Goal: Entertainment & Leisure: Browse casually

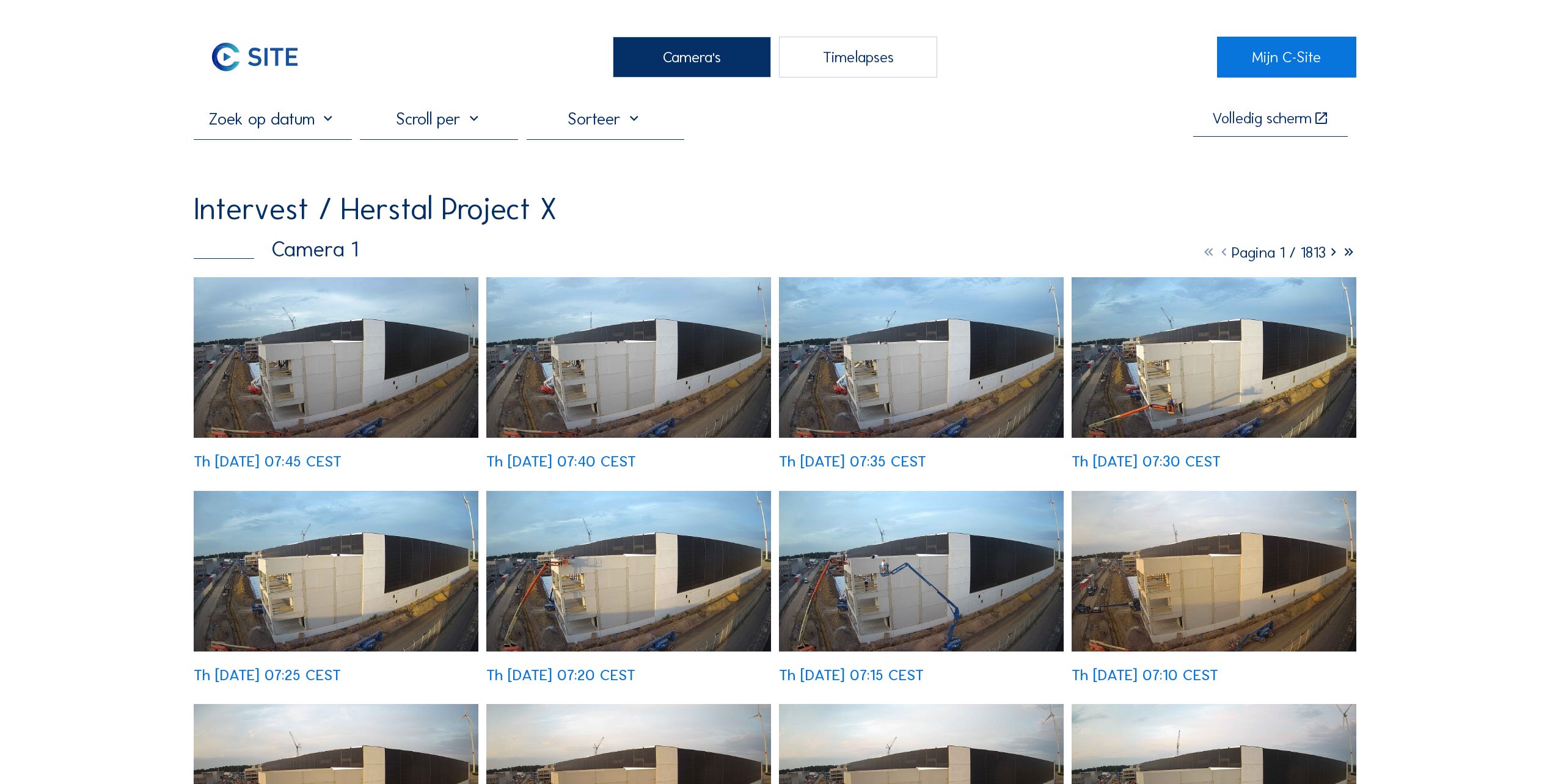
click at [301, 374] on img at bounding box center [335, 357] width 284 height 161
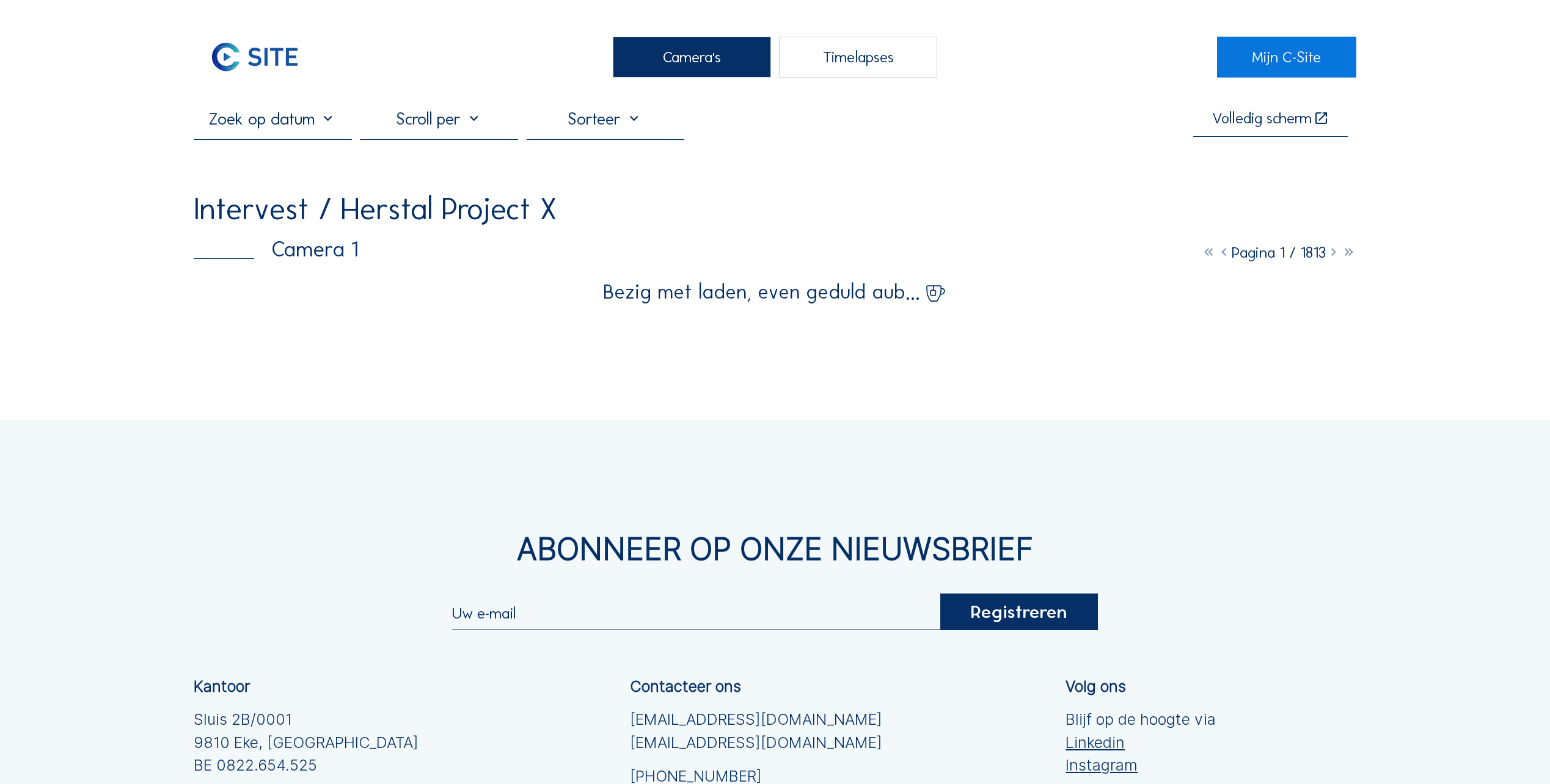
click at [705, 67] on div "Camera's" at bounding box center [692, 58] width 158 height 41
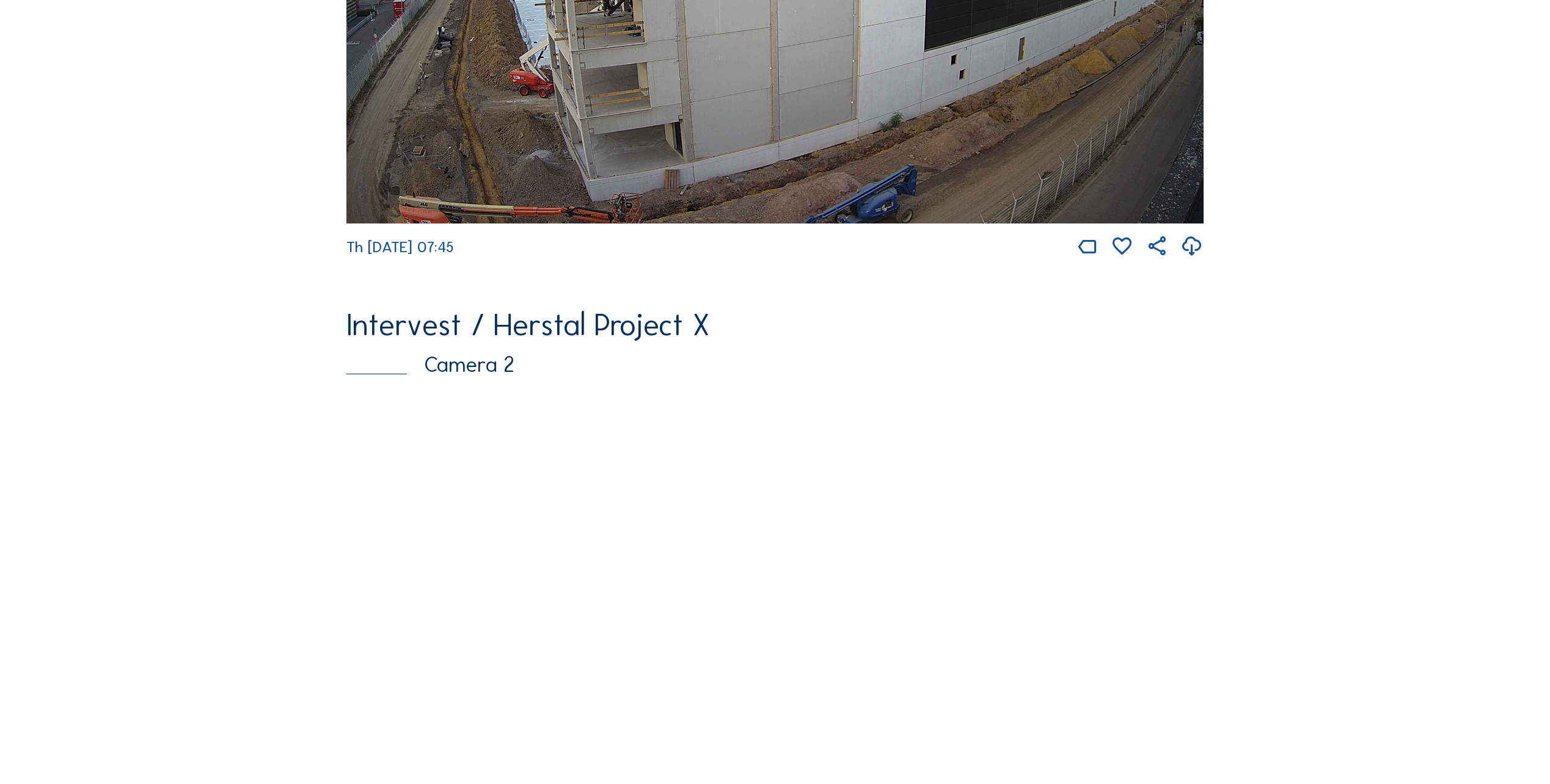
scroll to position [611, 0]
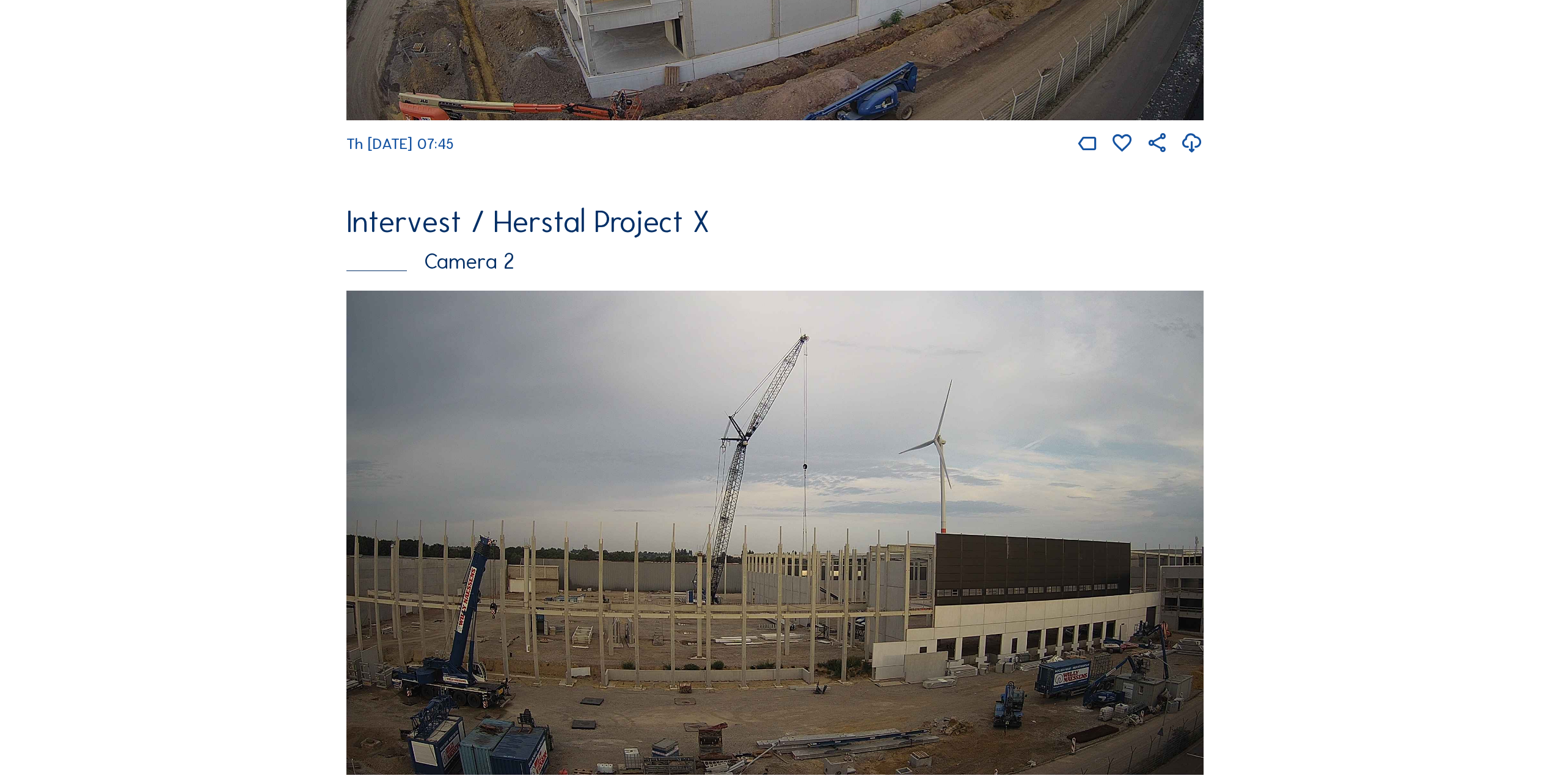
click at [817, 510] on img at bounding box center [775, 532] width 857 height 484
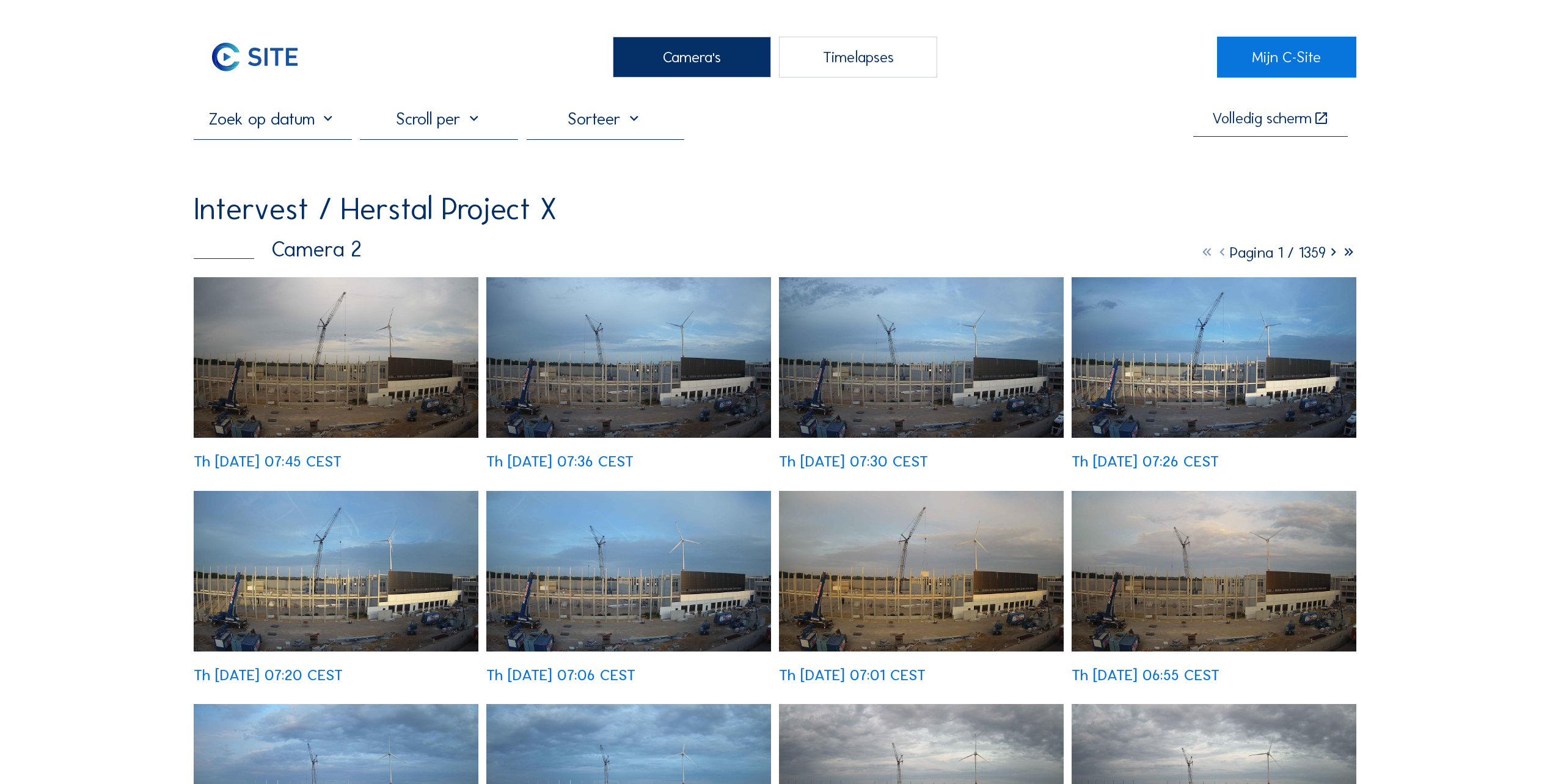
click at [409, 362] on img at bounding box center [335, 357] width 284 height 161
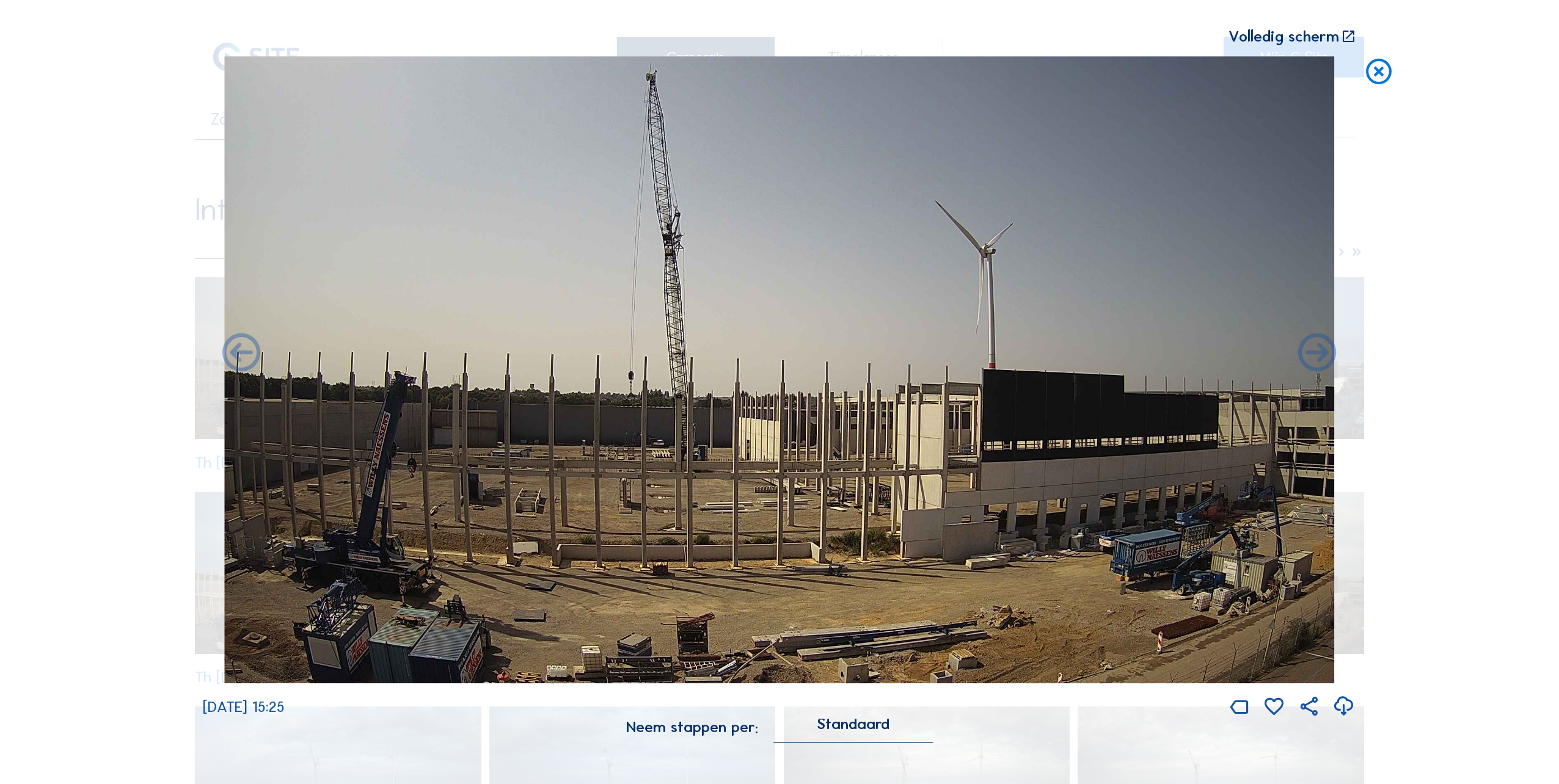
click at [1043, 468] on img at bounding box center [780, 369] width 1110 height 627
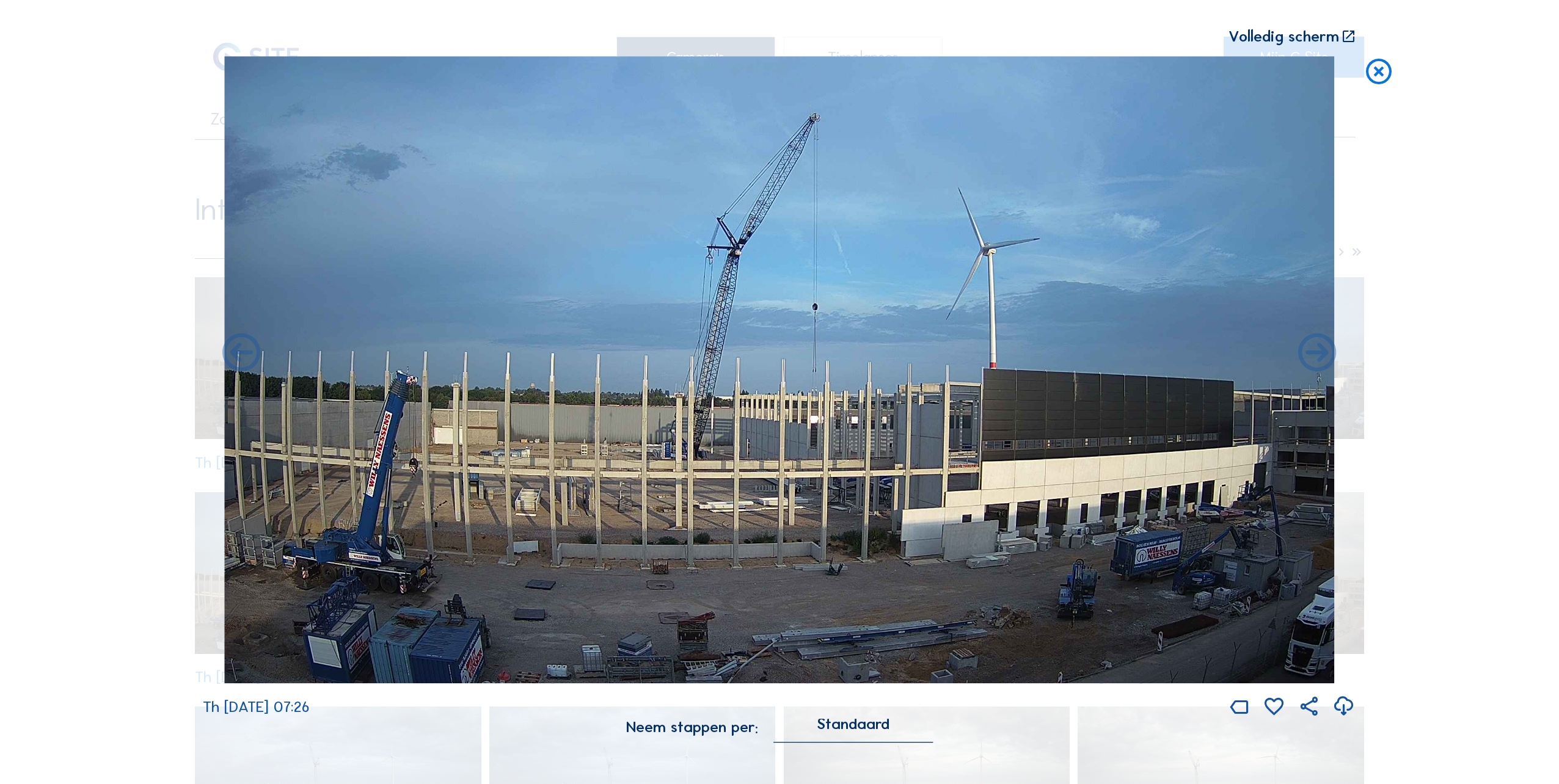
click at [1381, 71] on icon at bounding box center [1379, 71] width 31 height 32
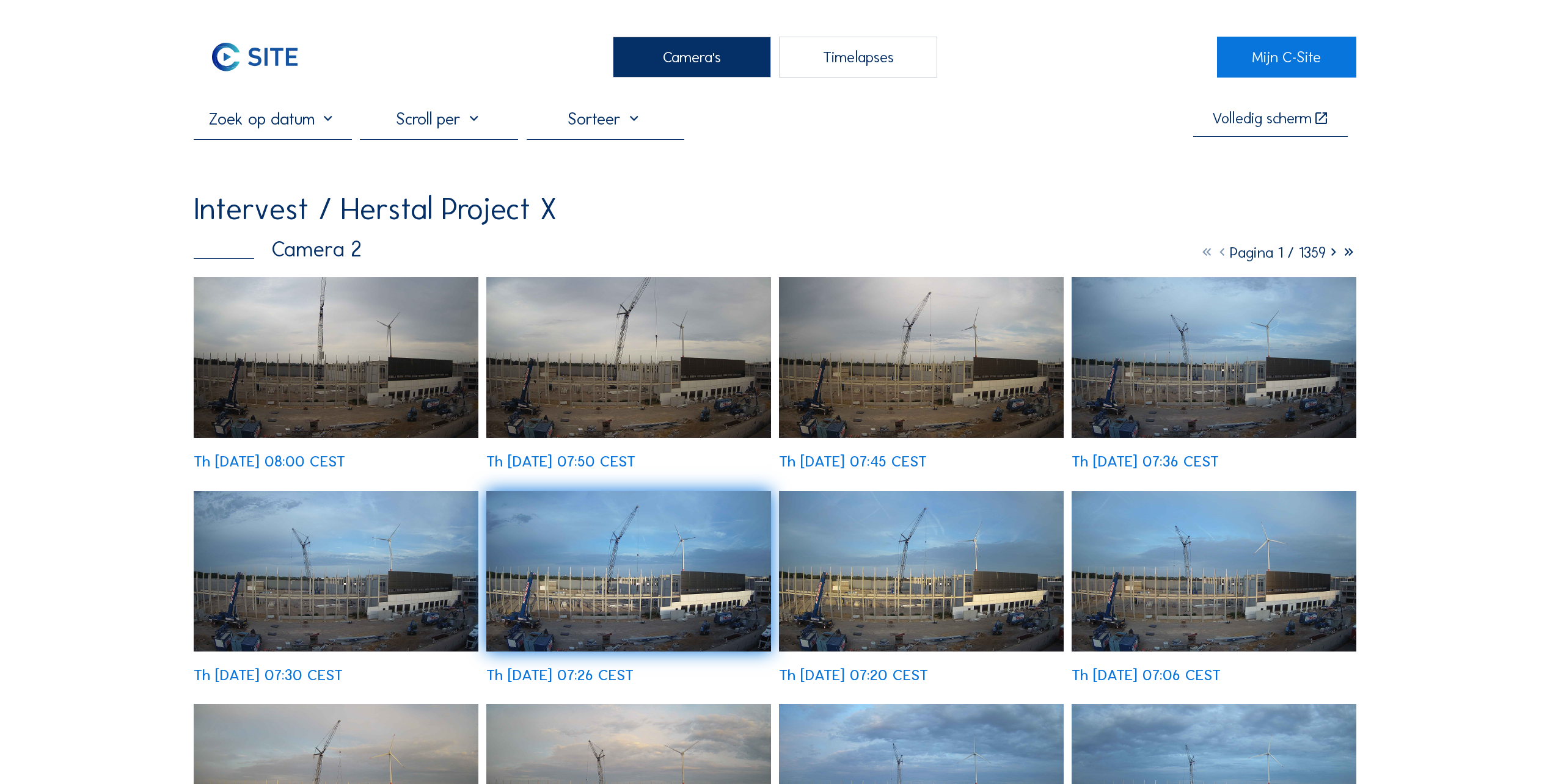
click at [688, 50] on div "Camera's" at bounding box center [692, 58] width 158 height 41
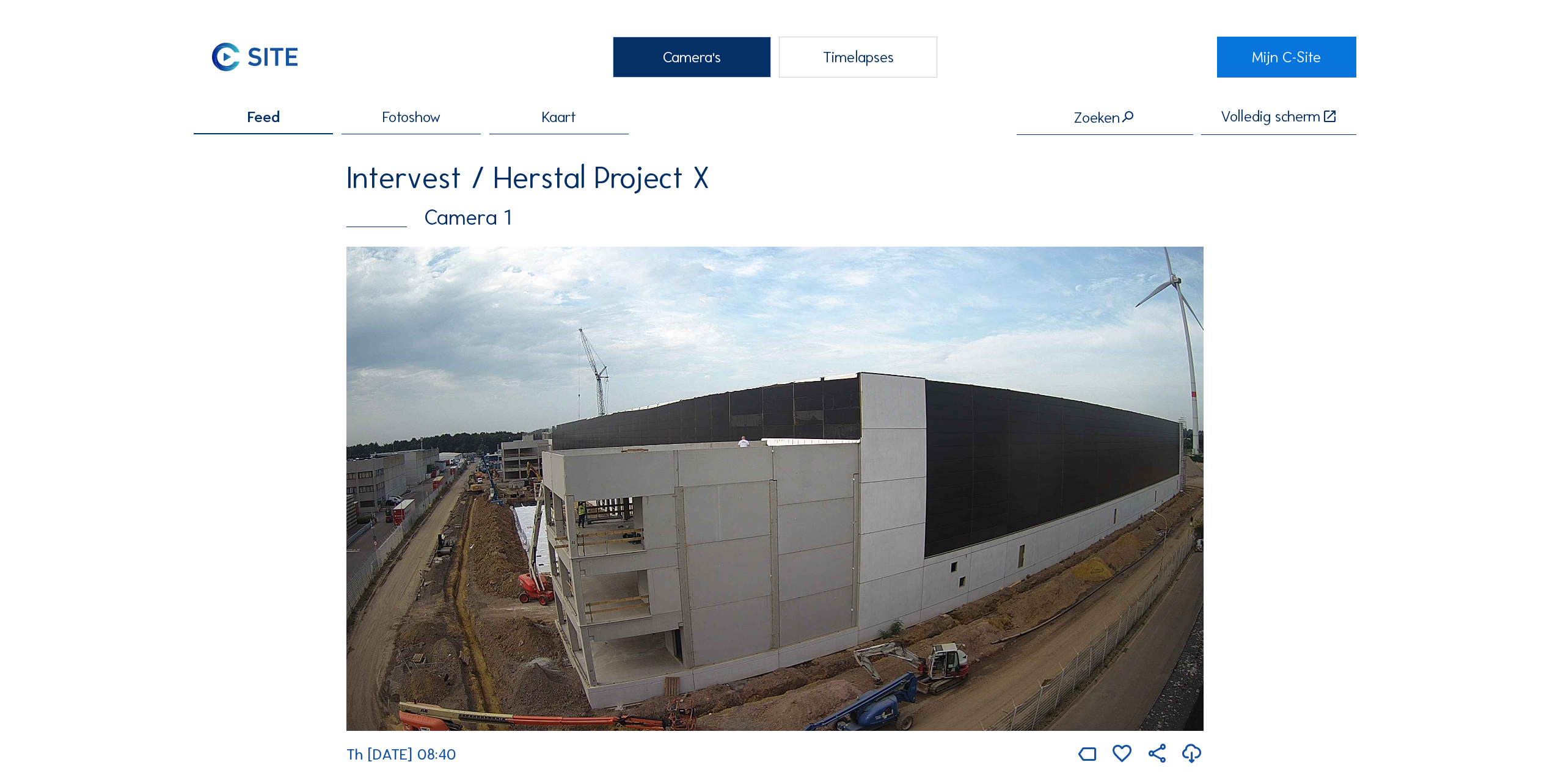
click at [651, 502] on img at bounding box center [775, 489] width 857 height 484
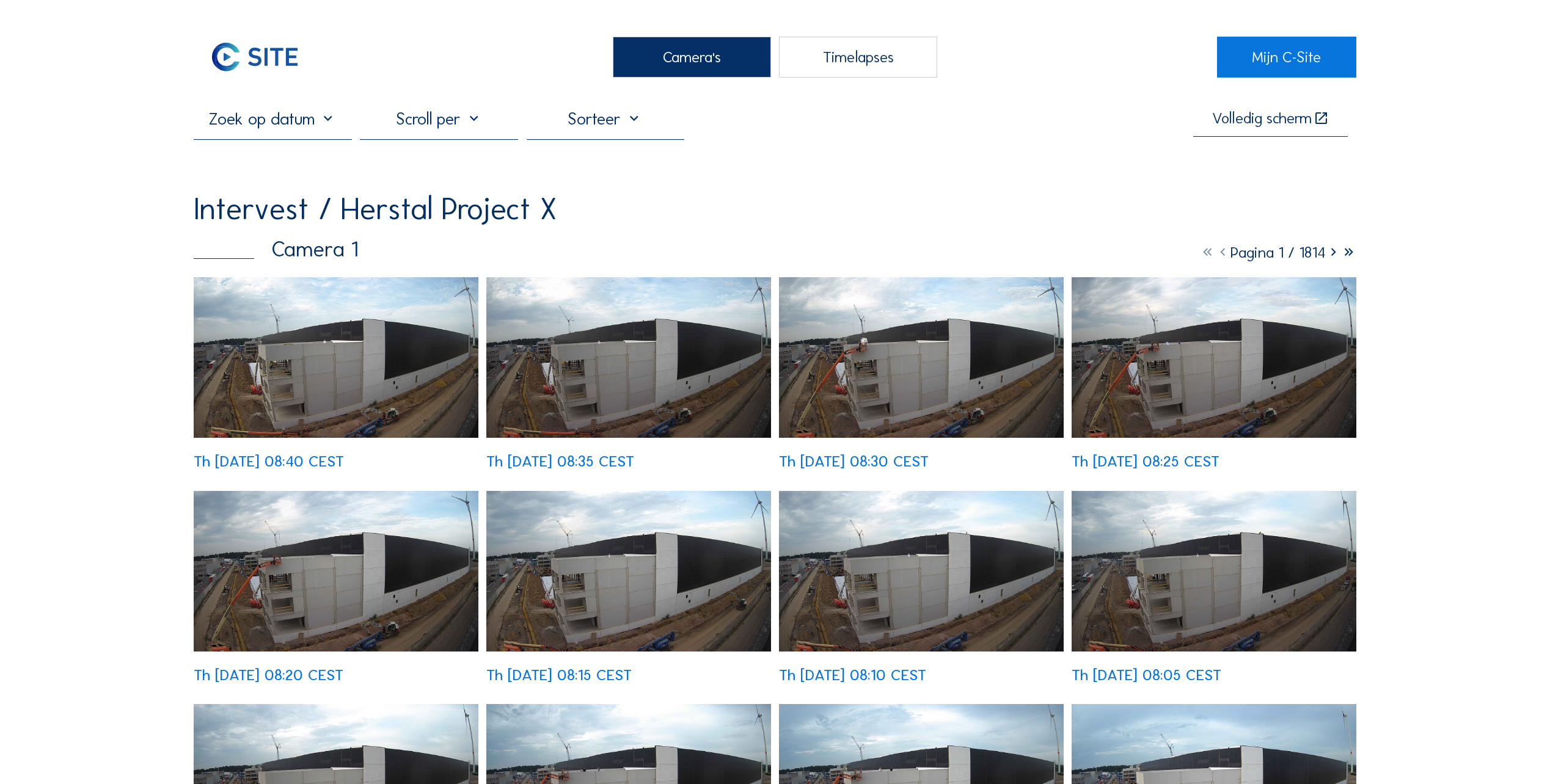
click at [281, 370] on img at bounding box center [335, 357] width 284 height 161
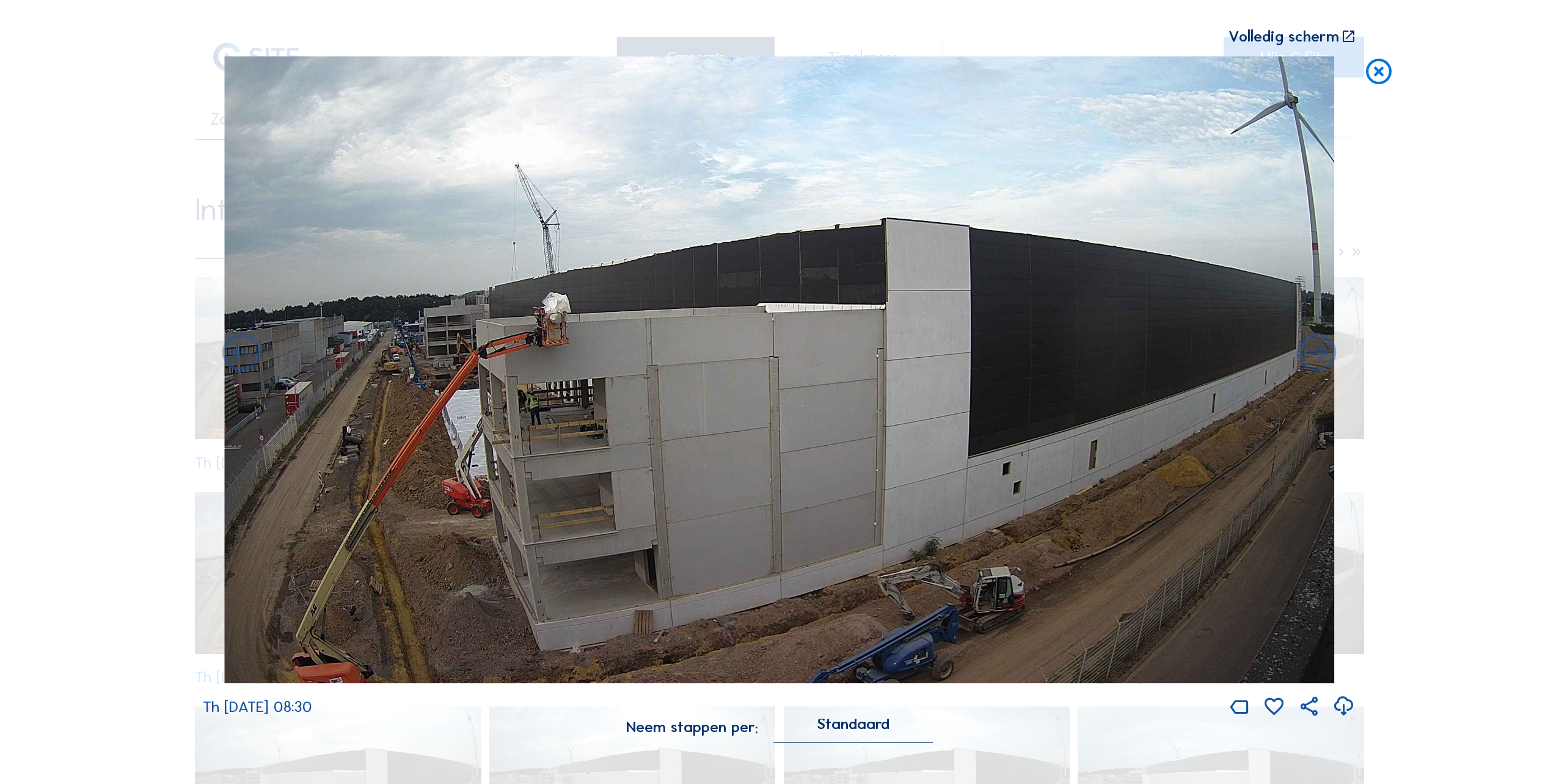
click at [843, 42] on div "Volledig scherm" at bounding box center [779, 36] width 1153 height 15
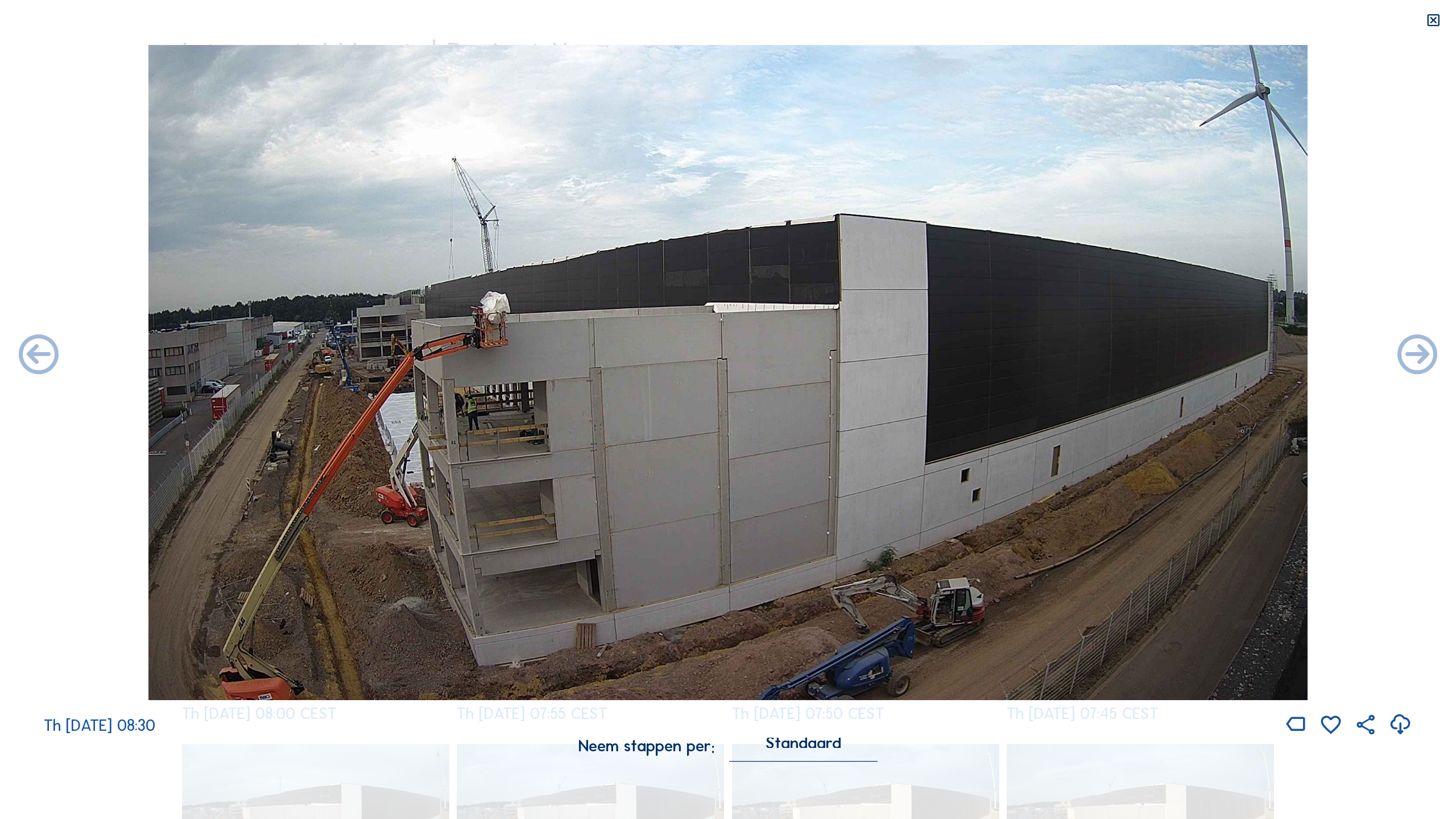
click at [1435, 22] on icon at bounding box center [1434, 21] width 16 height 16
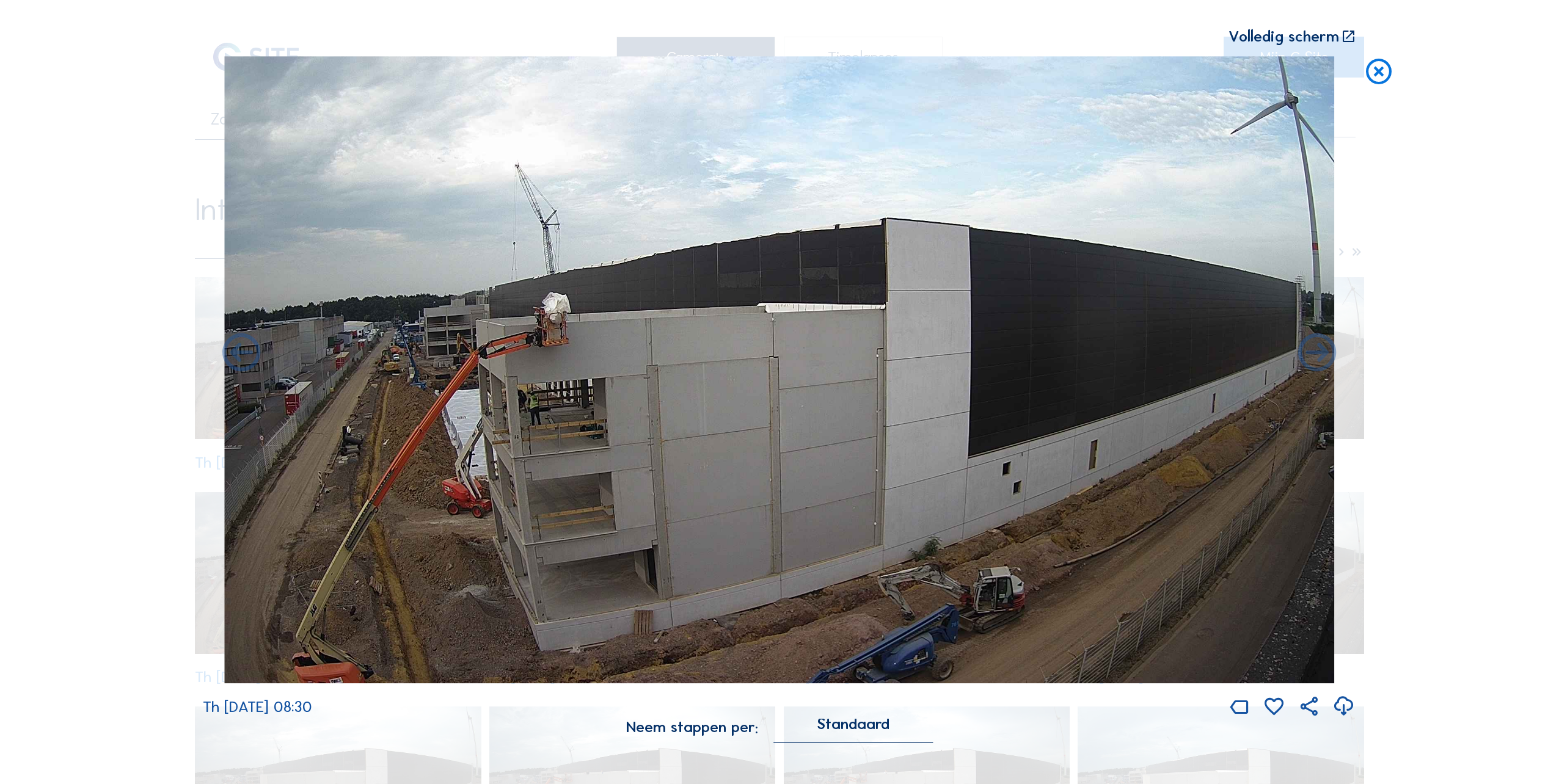
click at [1384, 72] on icon at bounding box center [1379, 71] width 31 height 32
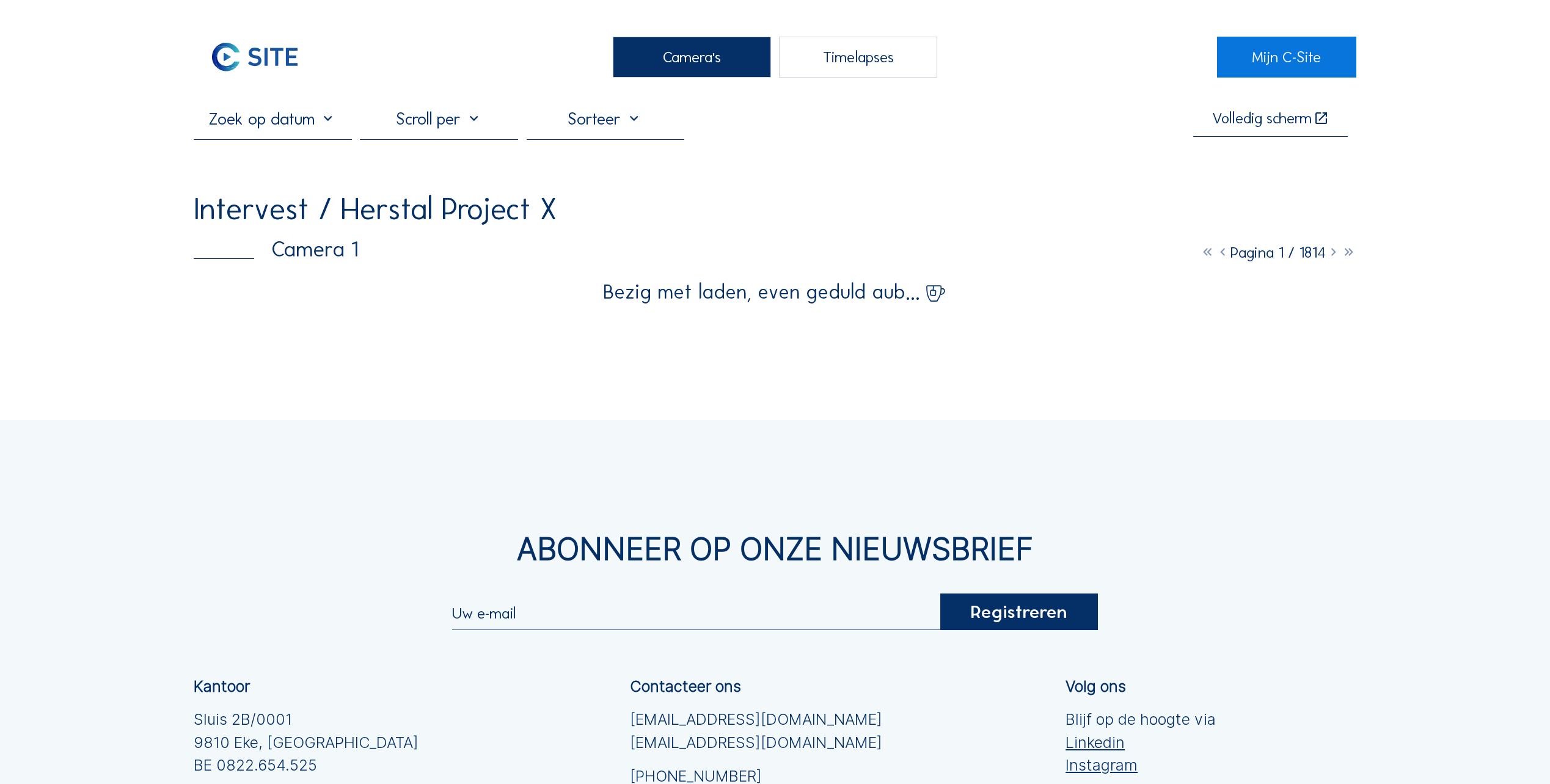
click at [685, 58] on div "Camera's" at bounding box center [692, 58] width 158 height 41
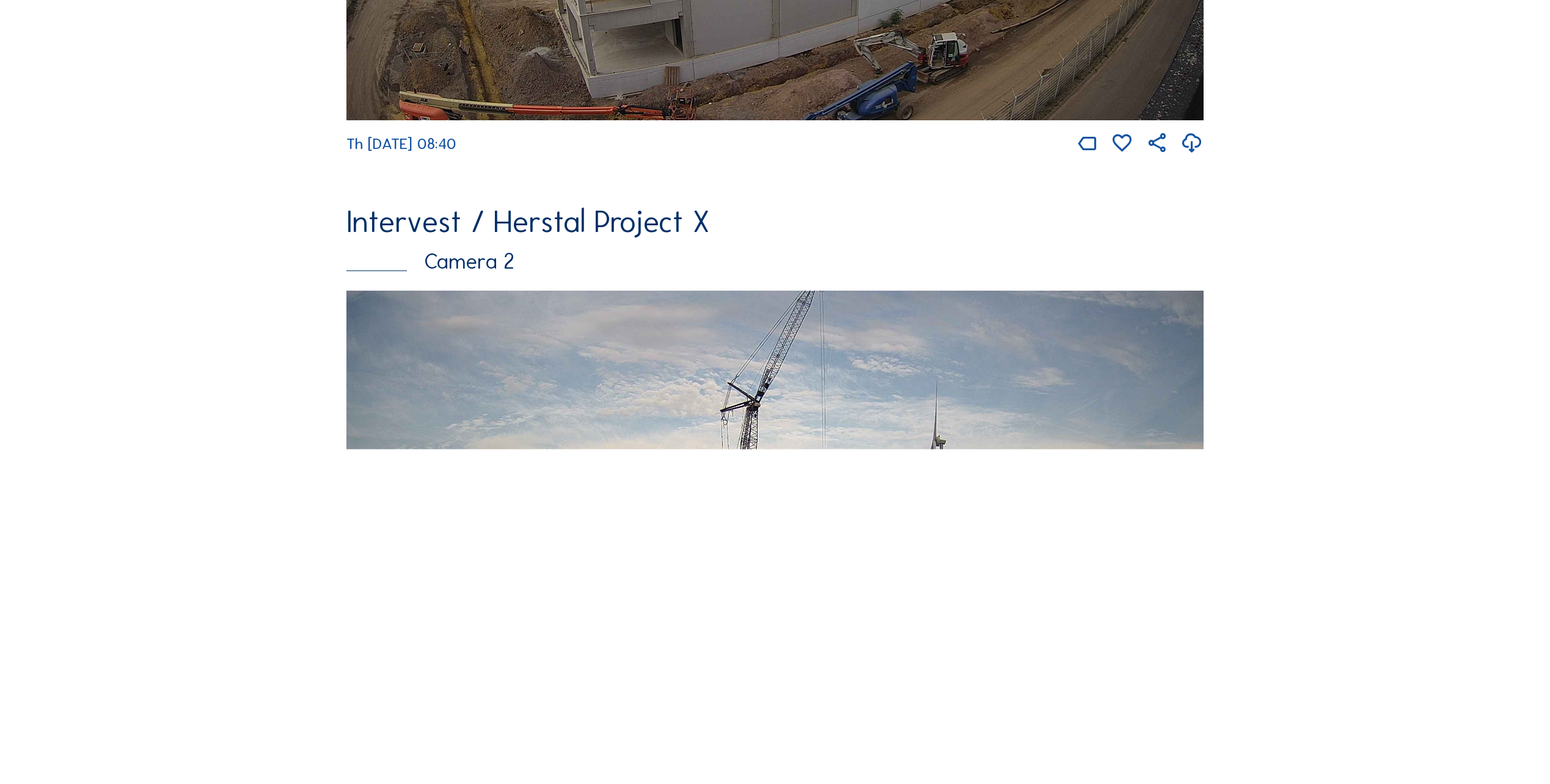
scroll to position [672, 0]
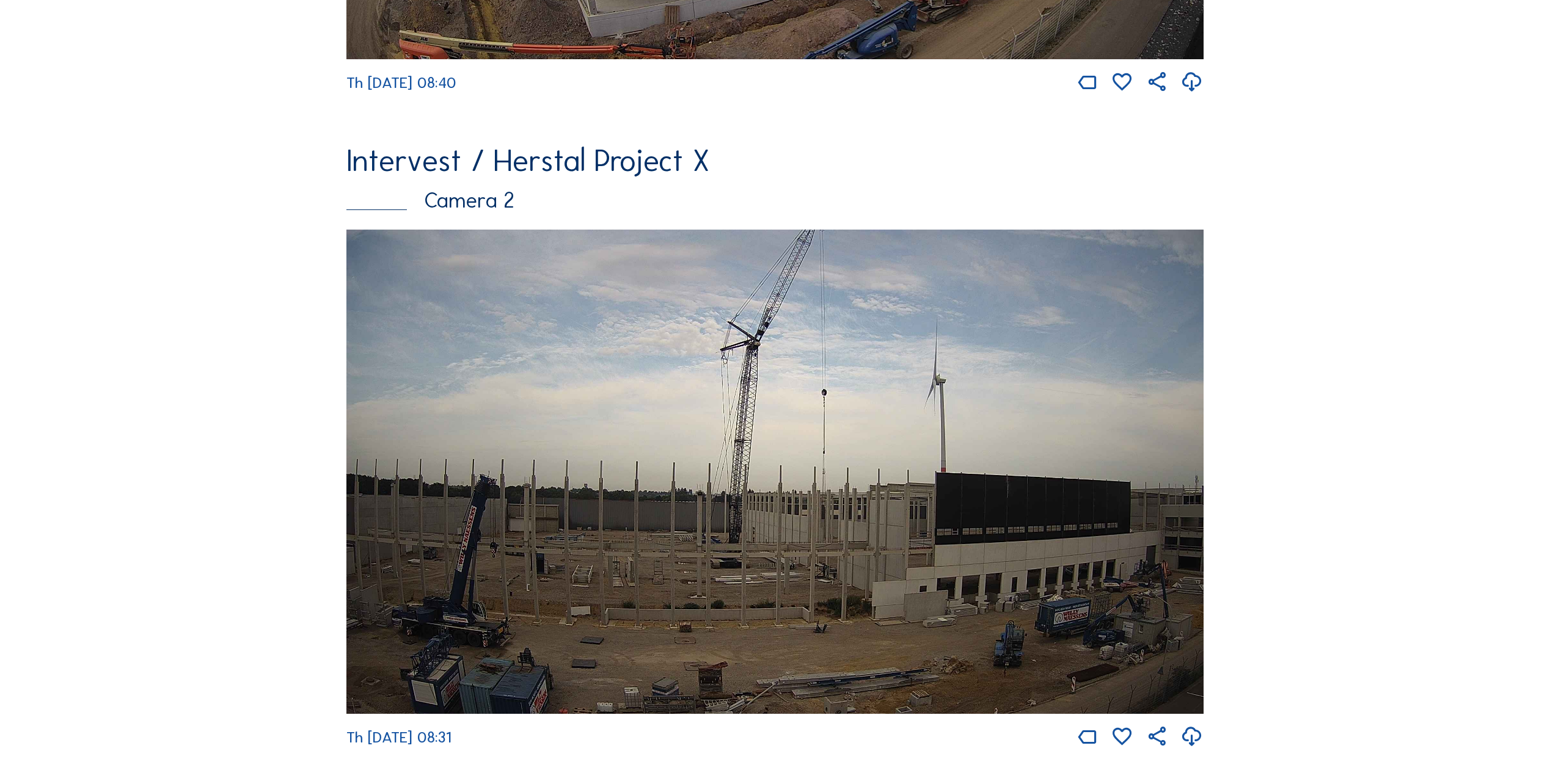
click at [650, 498] on img at bounding box center [775, 471] width 857 height 484
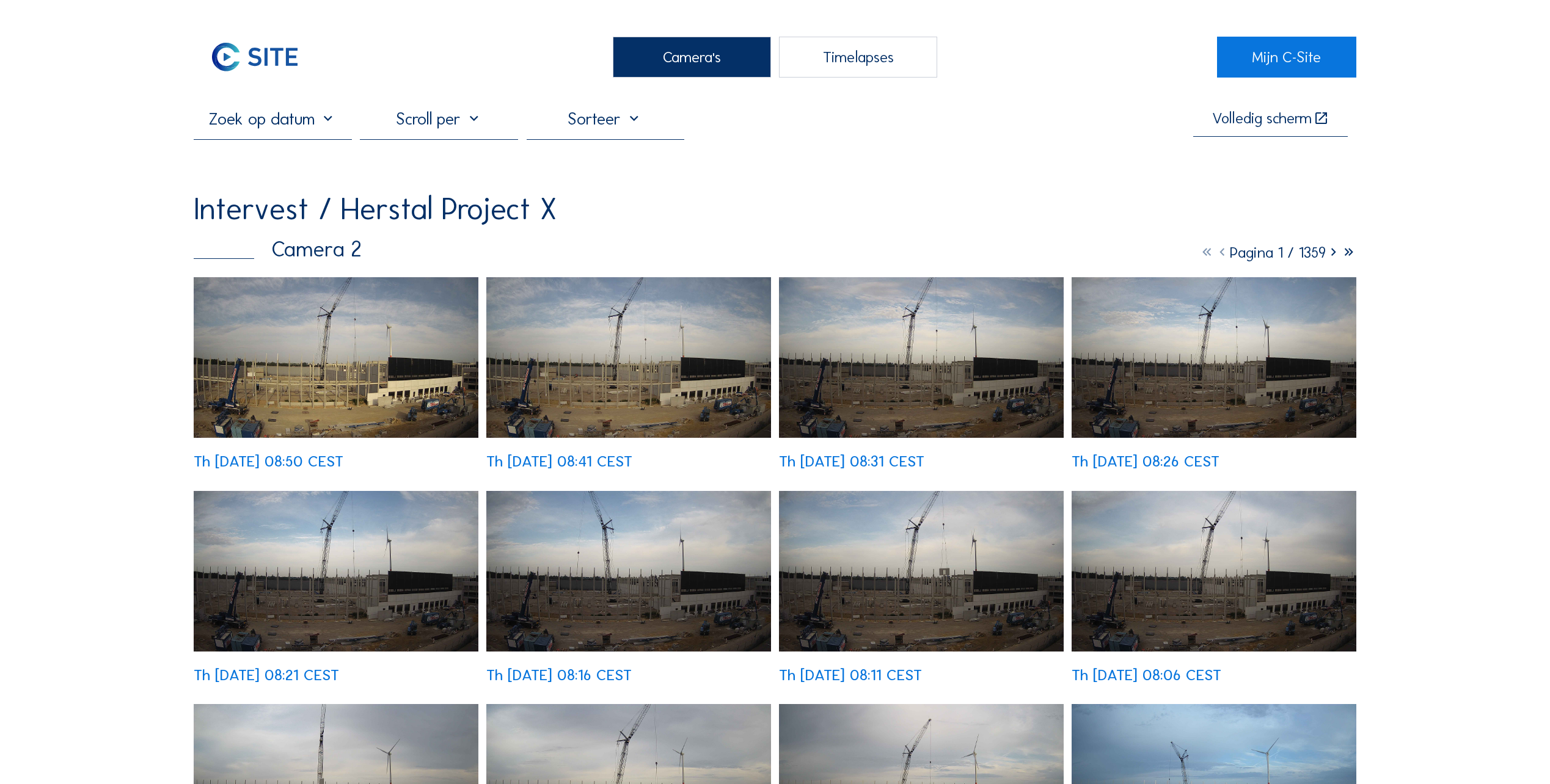
click at [341, 373] on img at bounding box center [335, 357] width 284 height 161
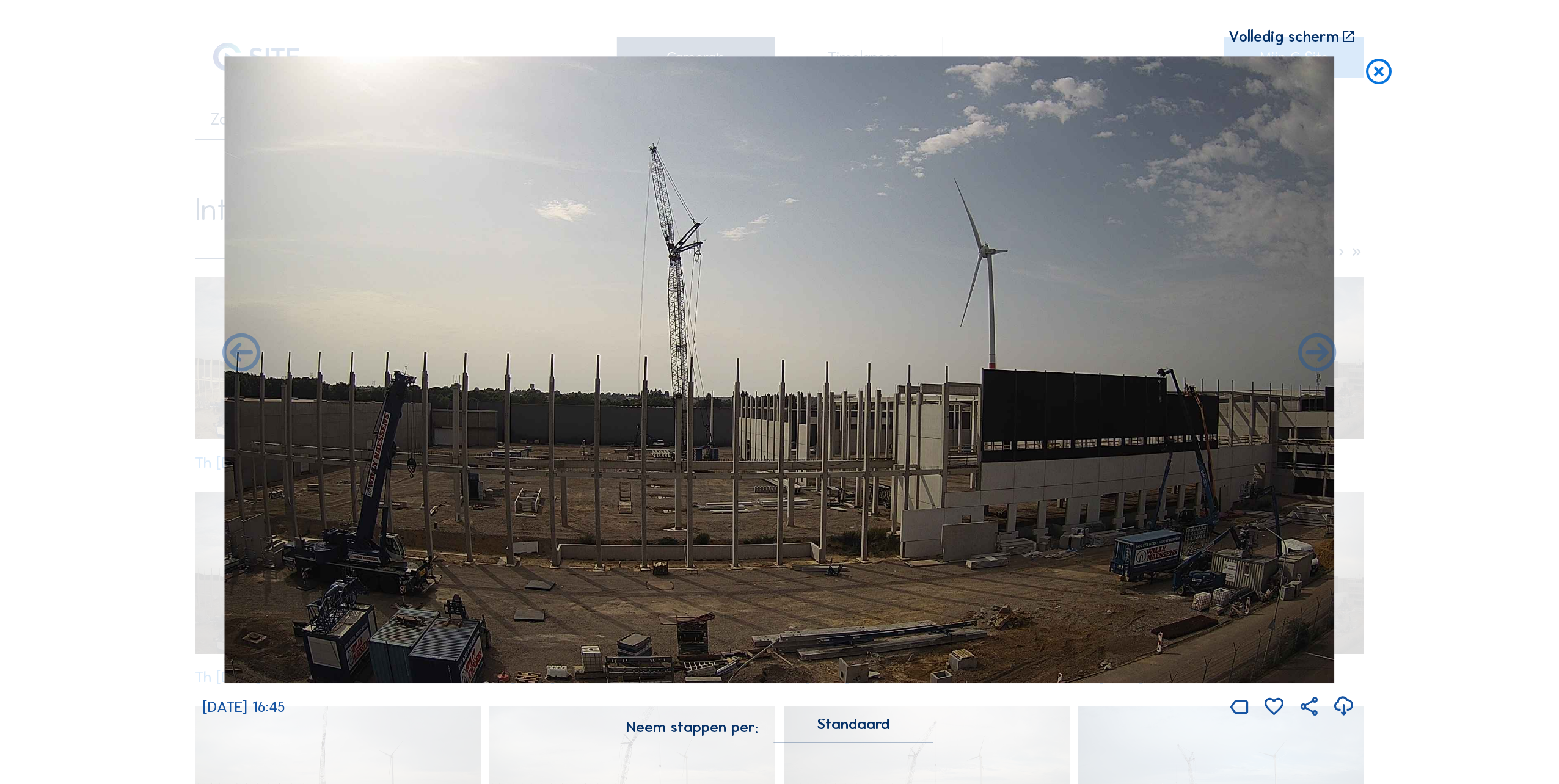
click at [1374, 76] on icon at bounding box center [1379, 71] width 31 height 32
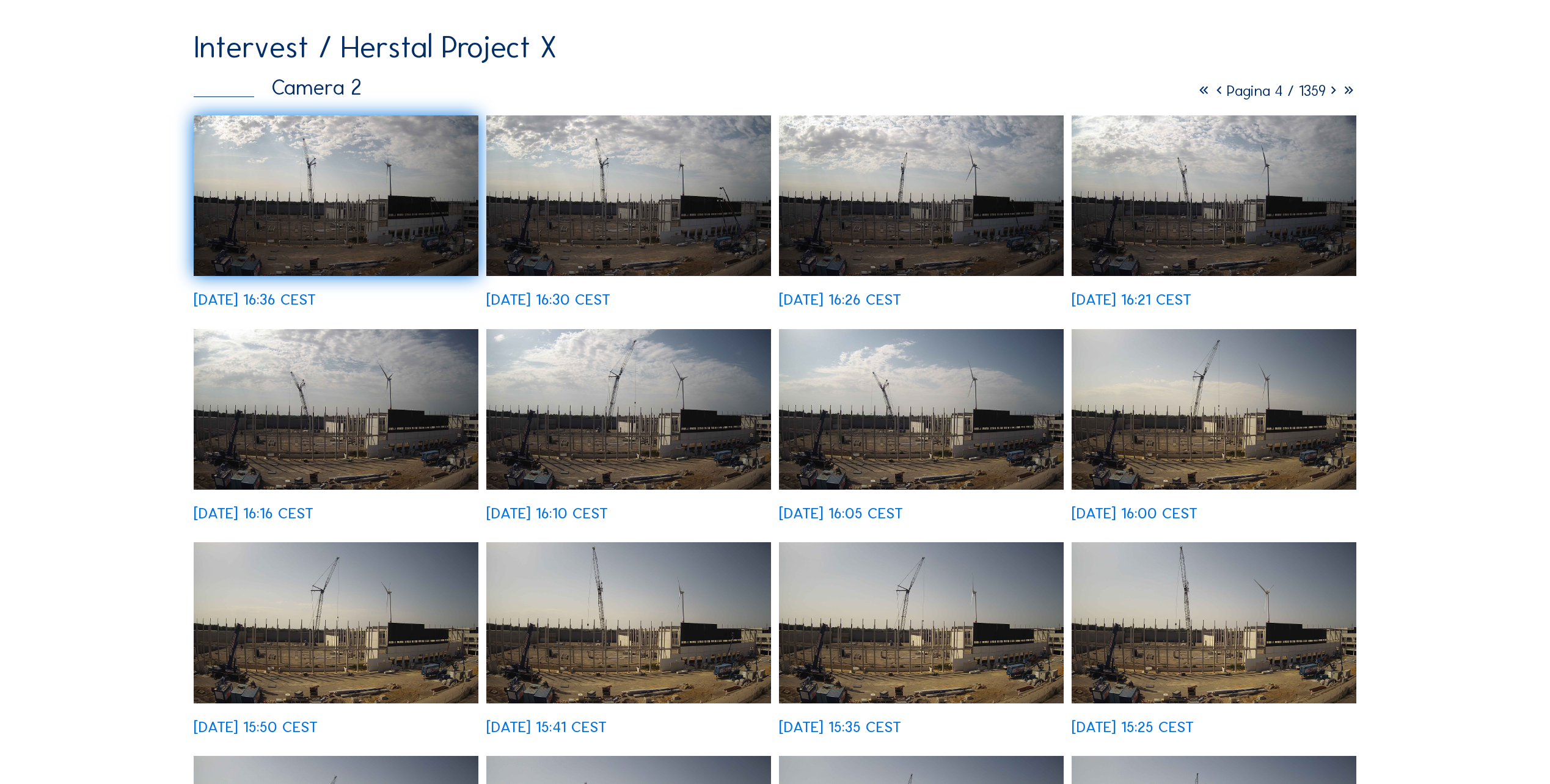
scroll to position [183, 0]
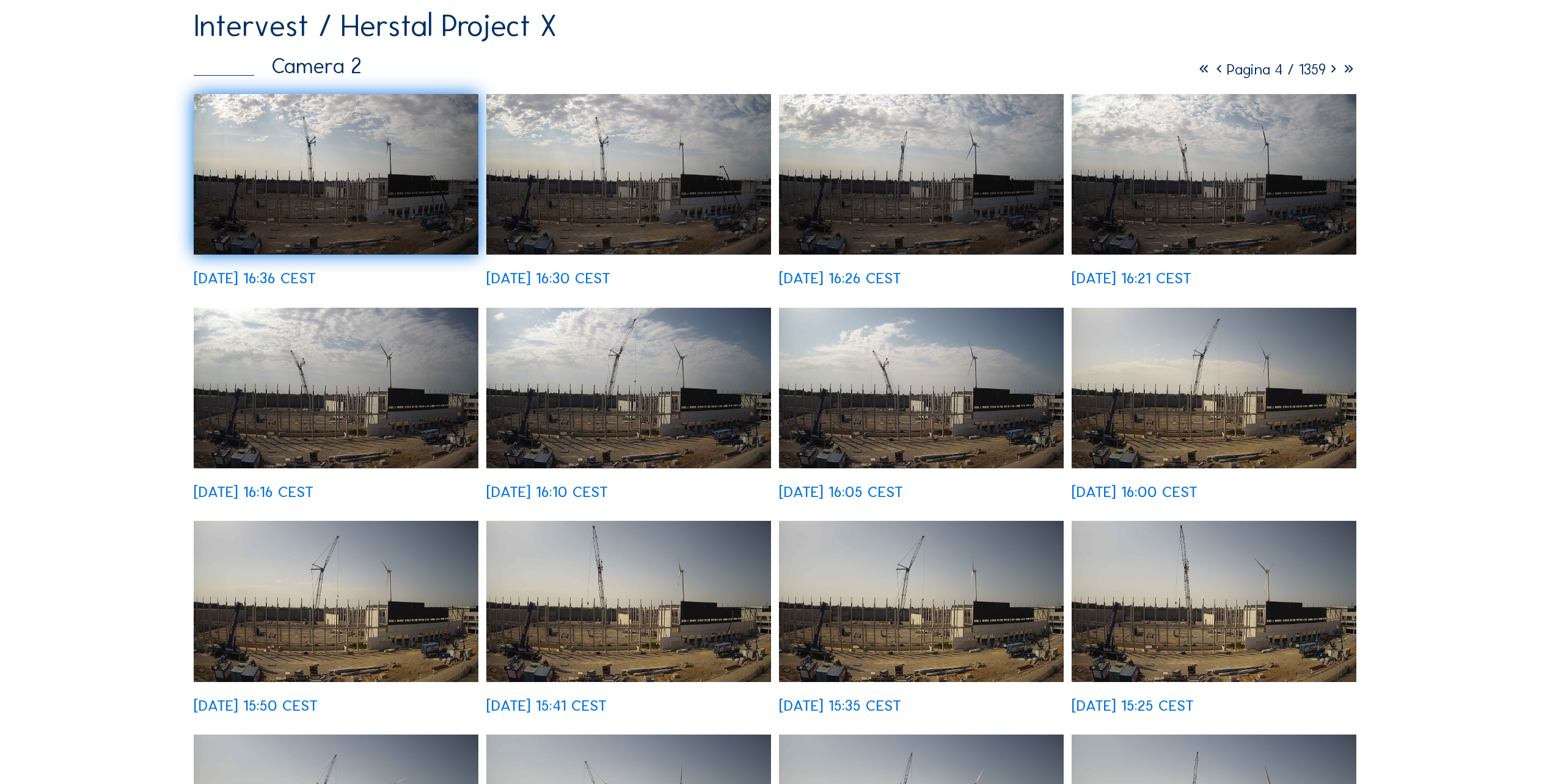
click at [1332, 77] on icon at bounding box center [1333, 70] width 15 height 19
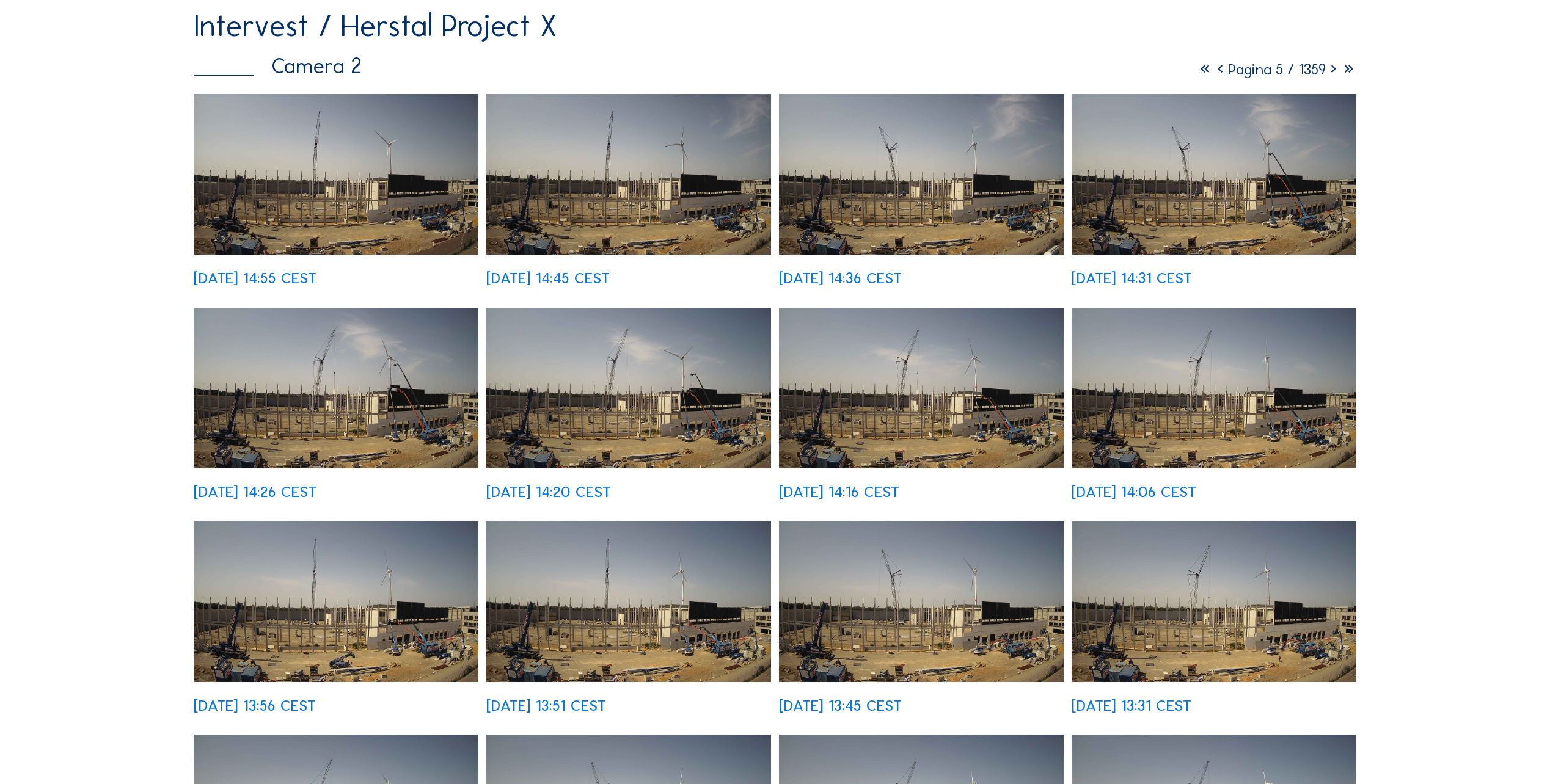
click at [1333, 74] on icon at bounding box center [1333, 70] width 15 height 19
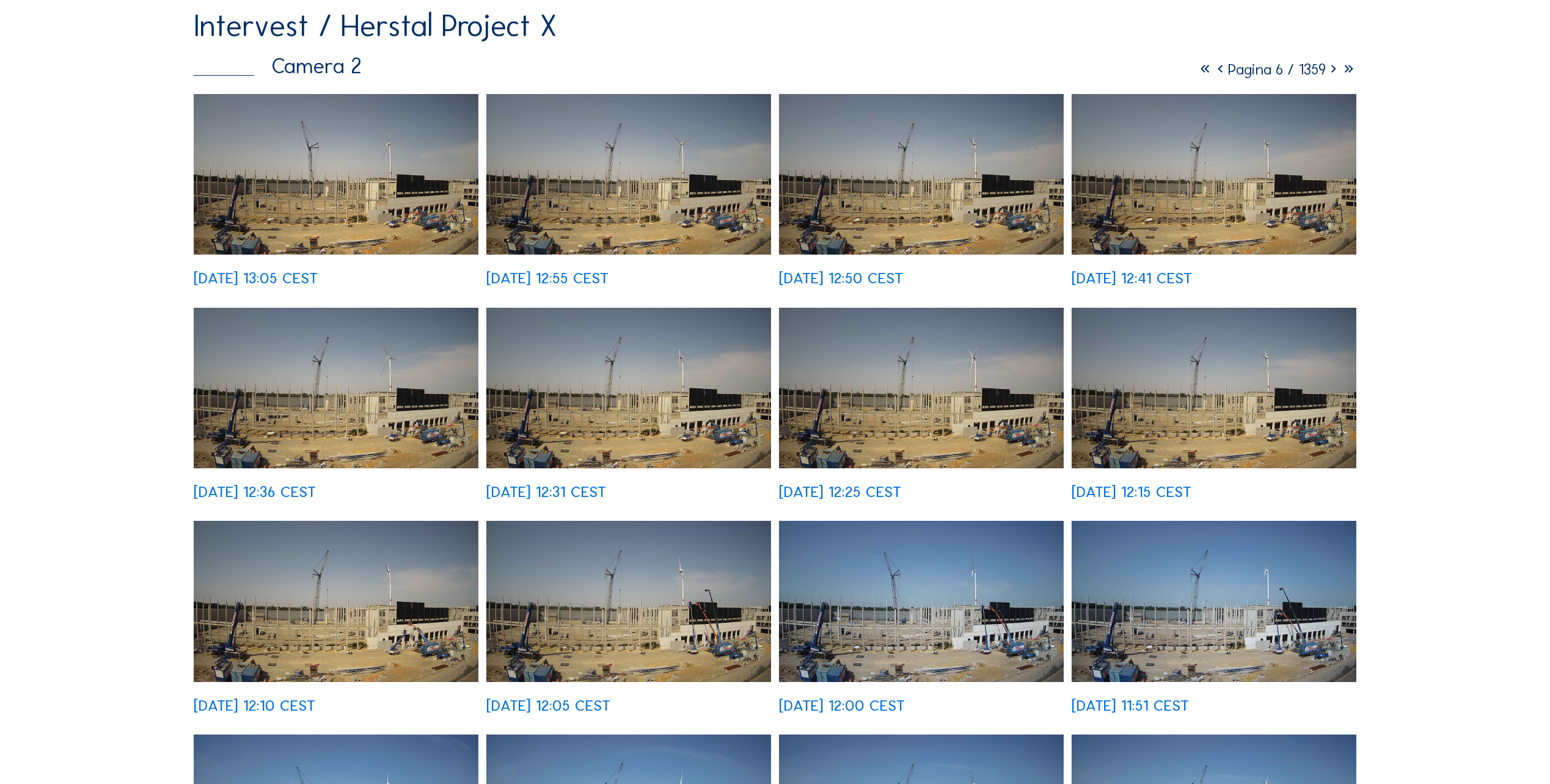
click at [1333, 74] on icon at bounding box center [1333, 70] width 15 height 19
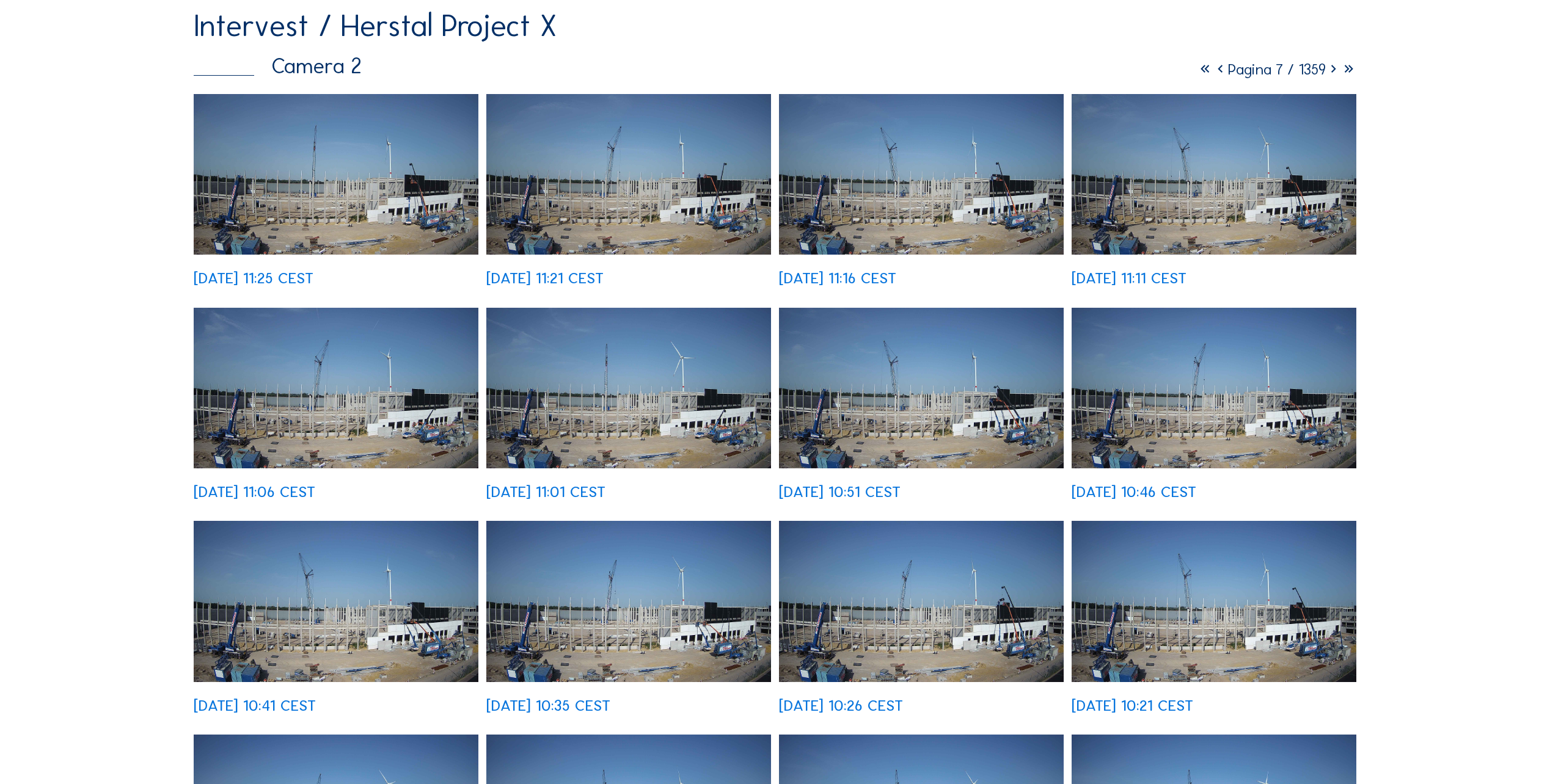
click at [1333, 74] on icon at bounding box center [1333, 70] width 15 height 19
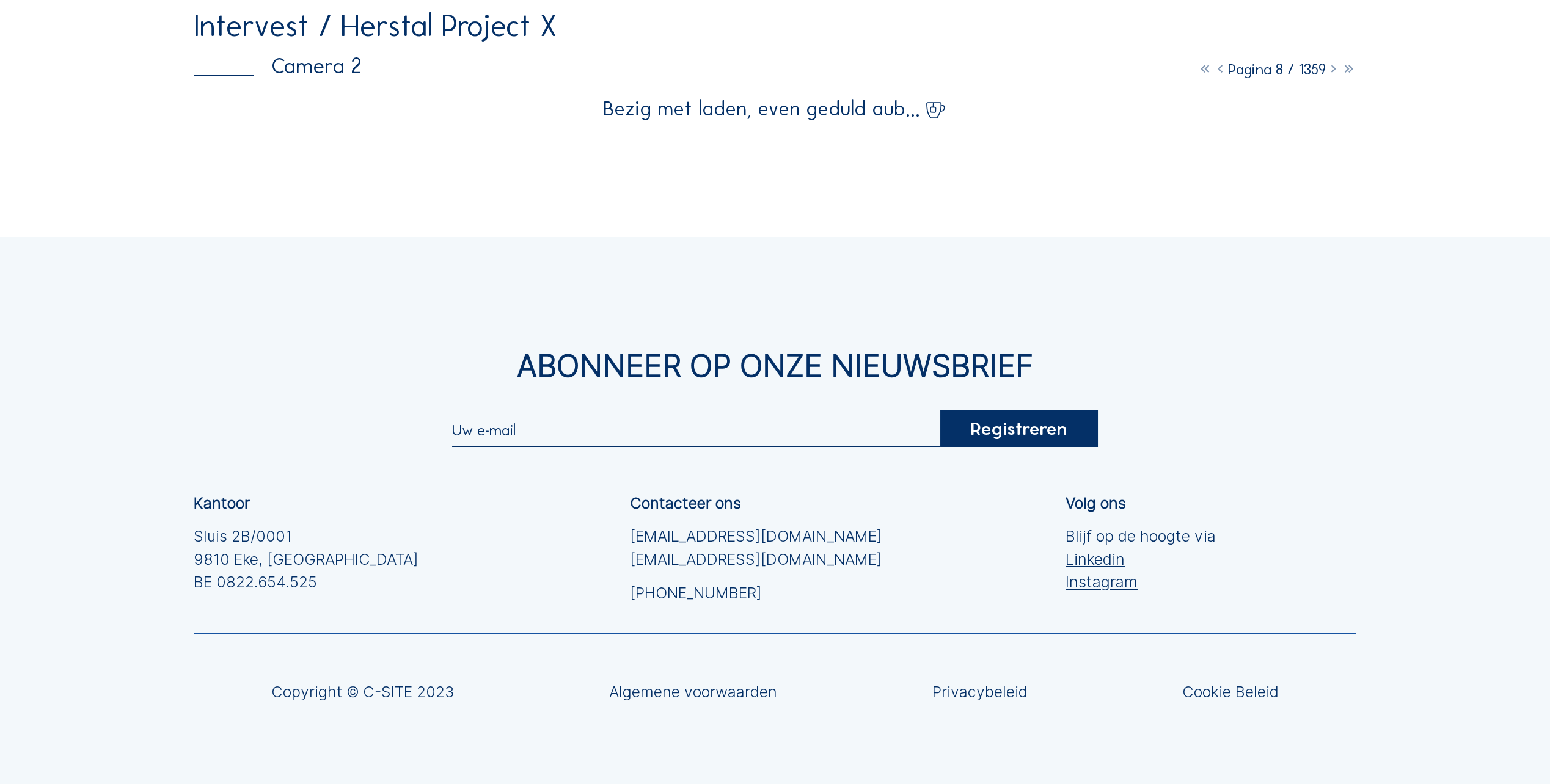
click at [1333, 74] on icon at bounding box center [1333, 70] width 15 height 19
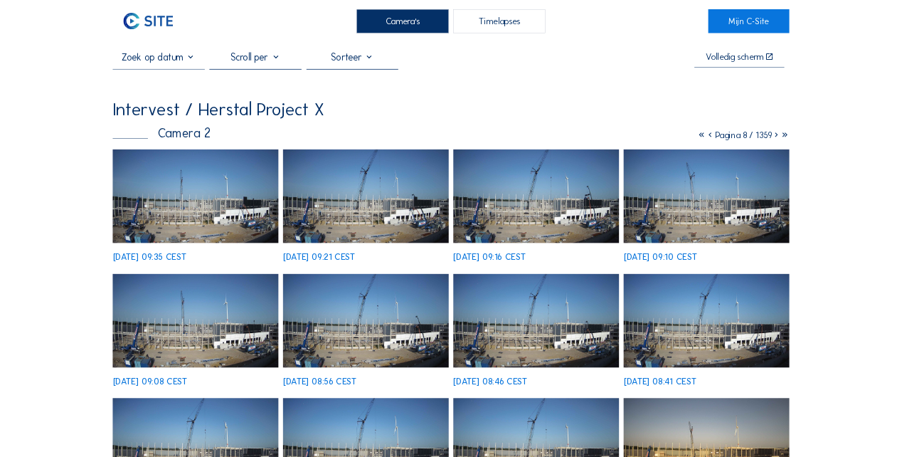
scroll to position [0, 0]
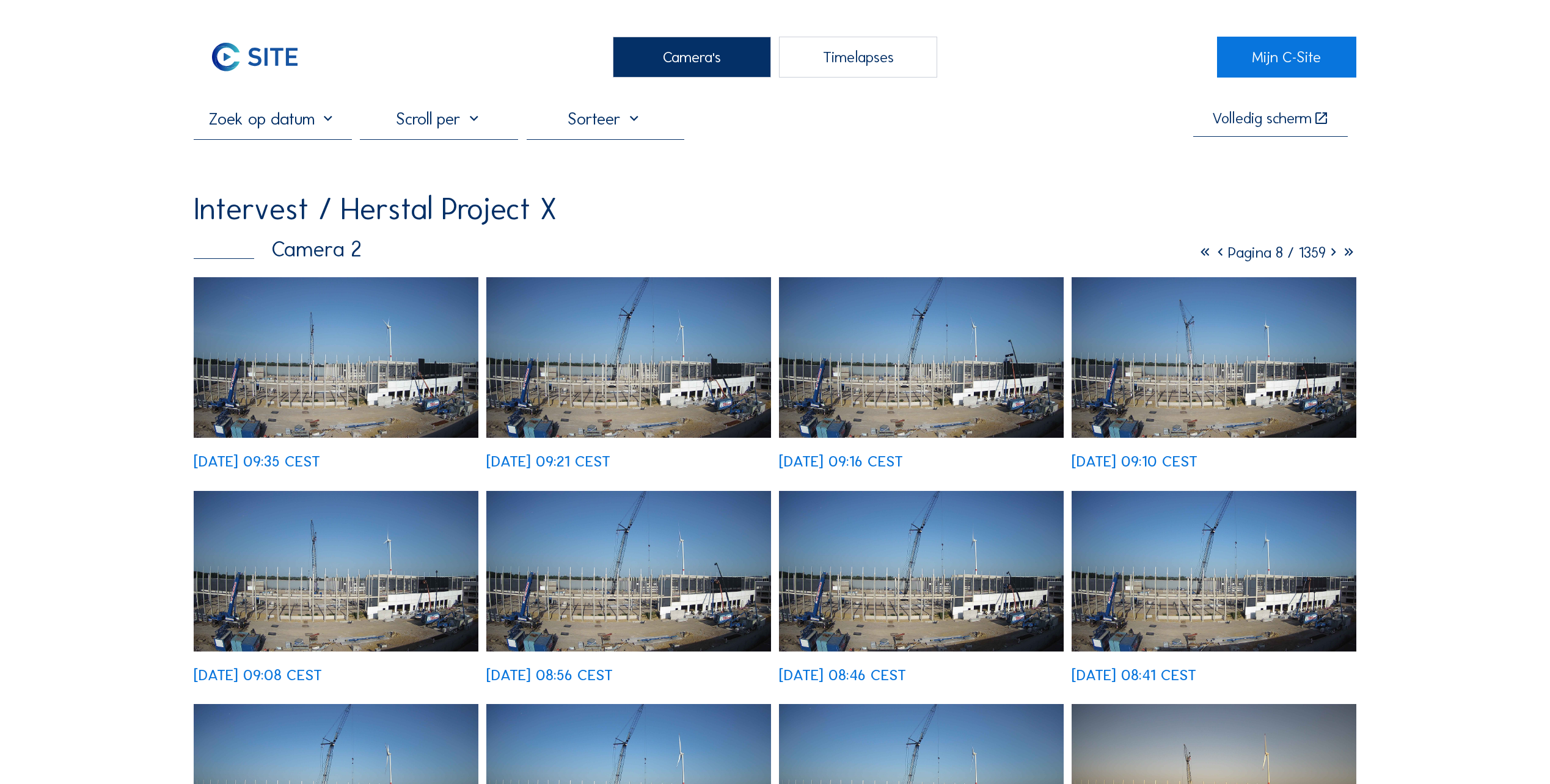
click at [1332, 256] on icon at bounding box center [1333, 252] width 15 height 19
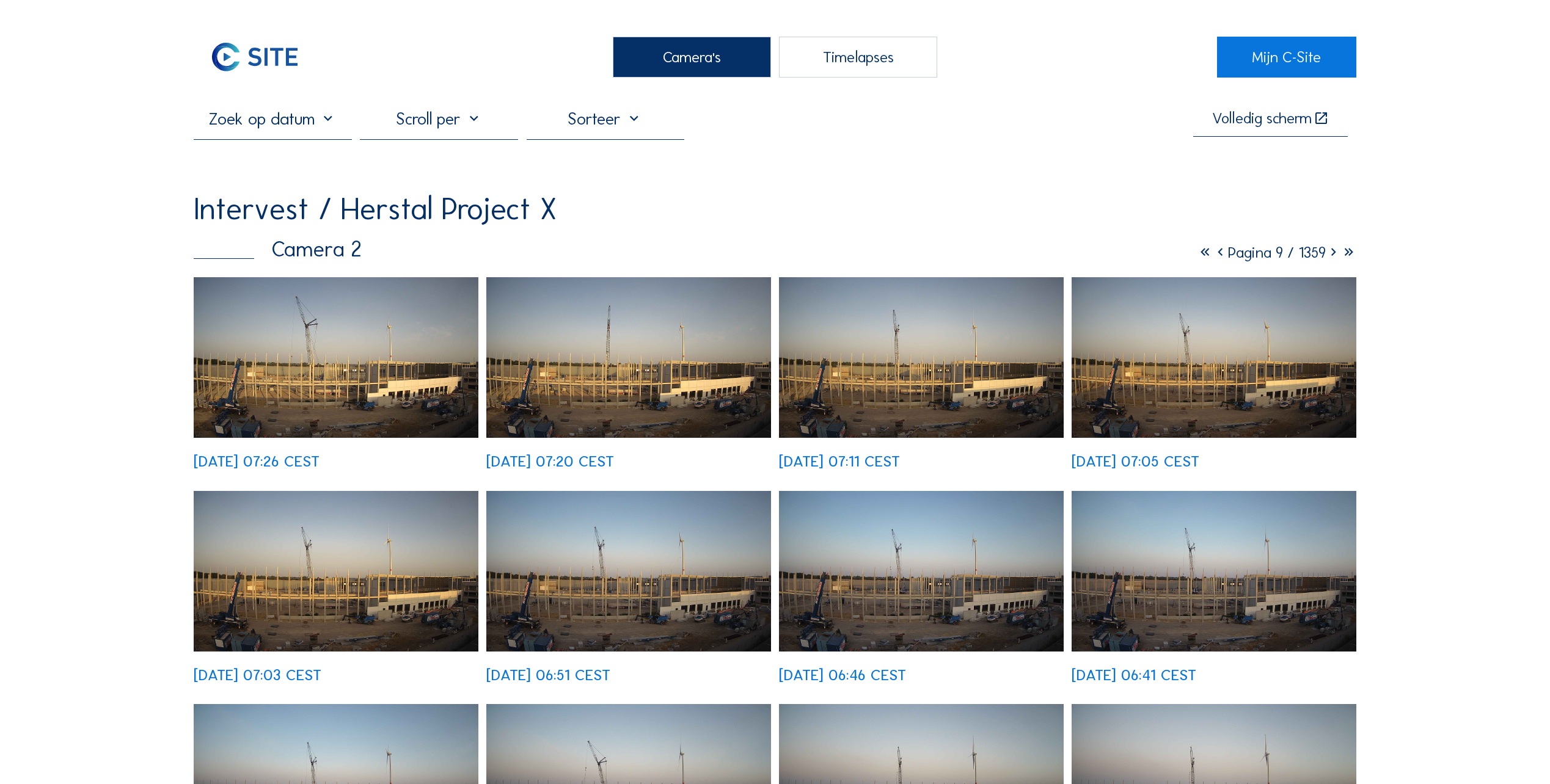
click at [321, 362] on img at bounding box center [335, 357] width 284 height 161
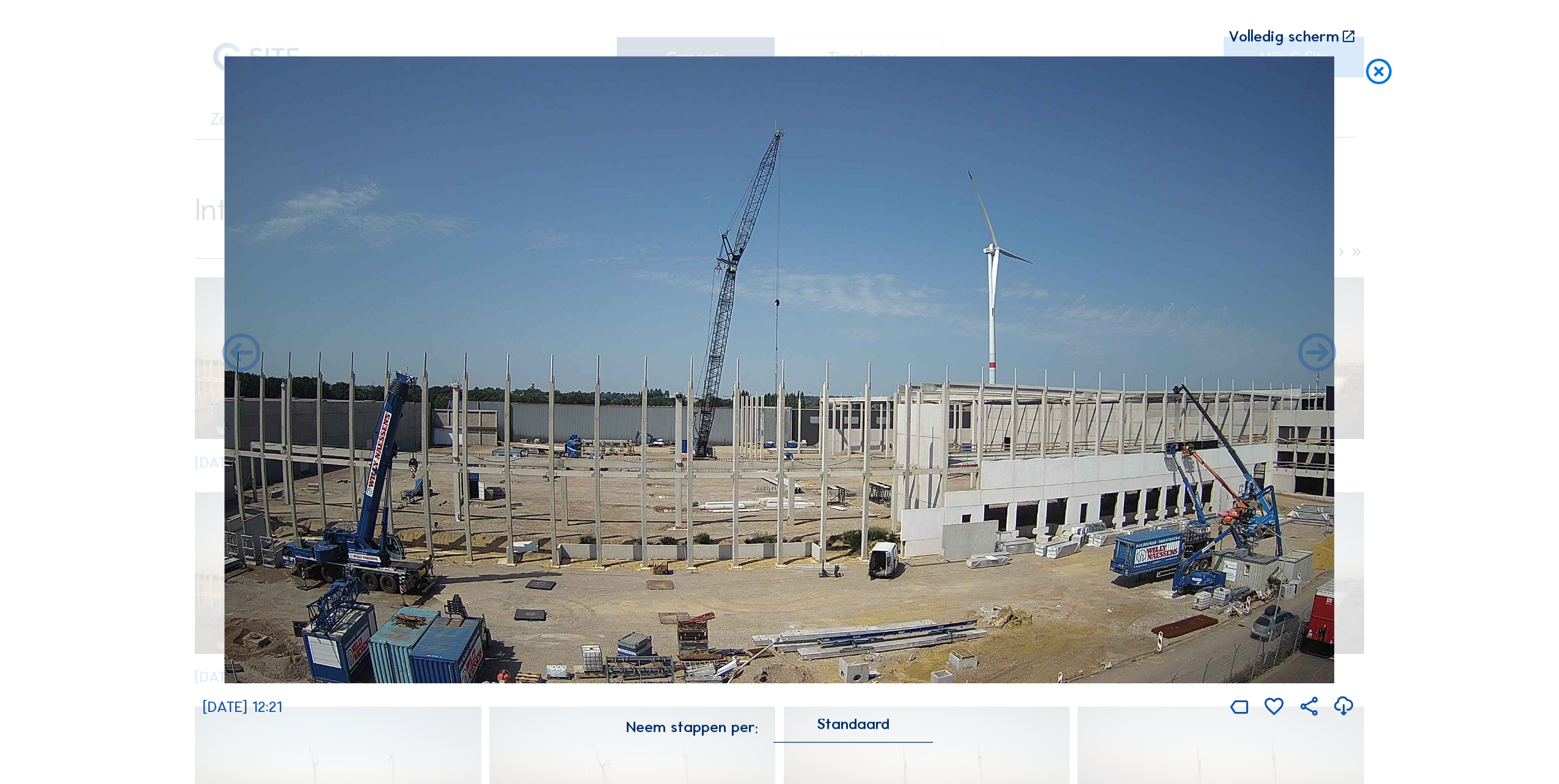
click at [1384, 74] on icon at bounding box center [1379, 71] width 31 height 32
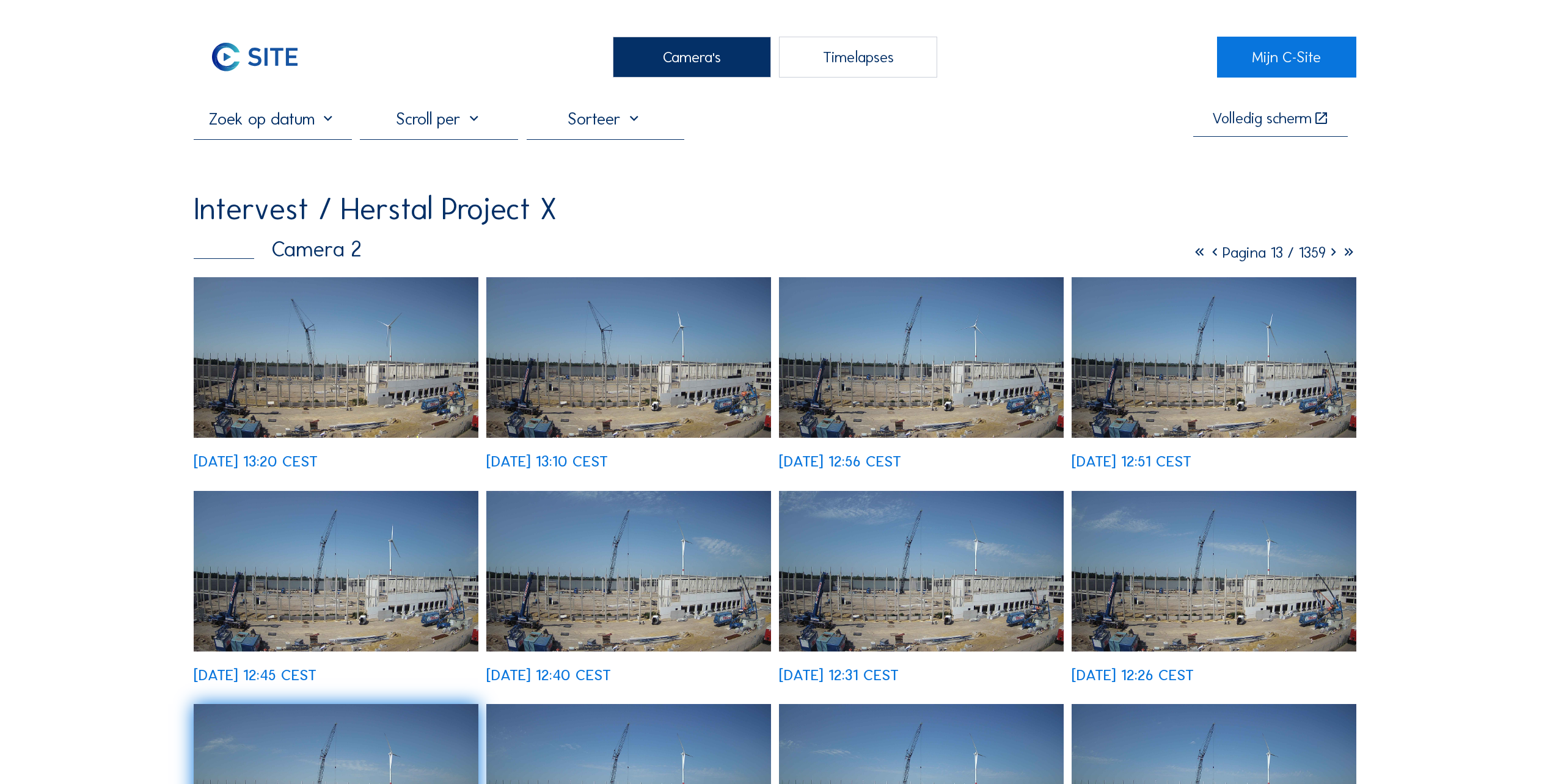
click at [1192, 258] on icon at bounding box center [1199, 252] width 15 height 19
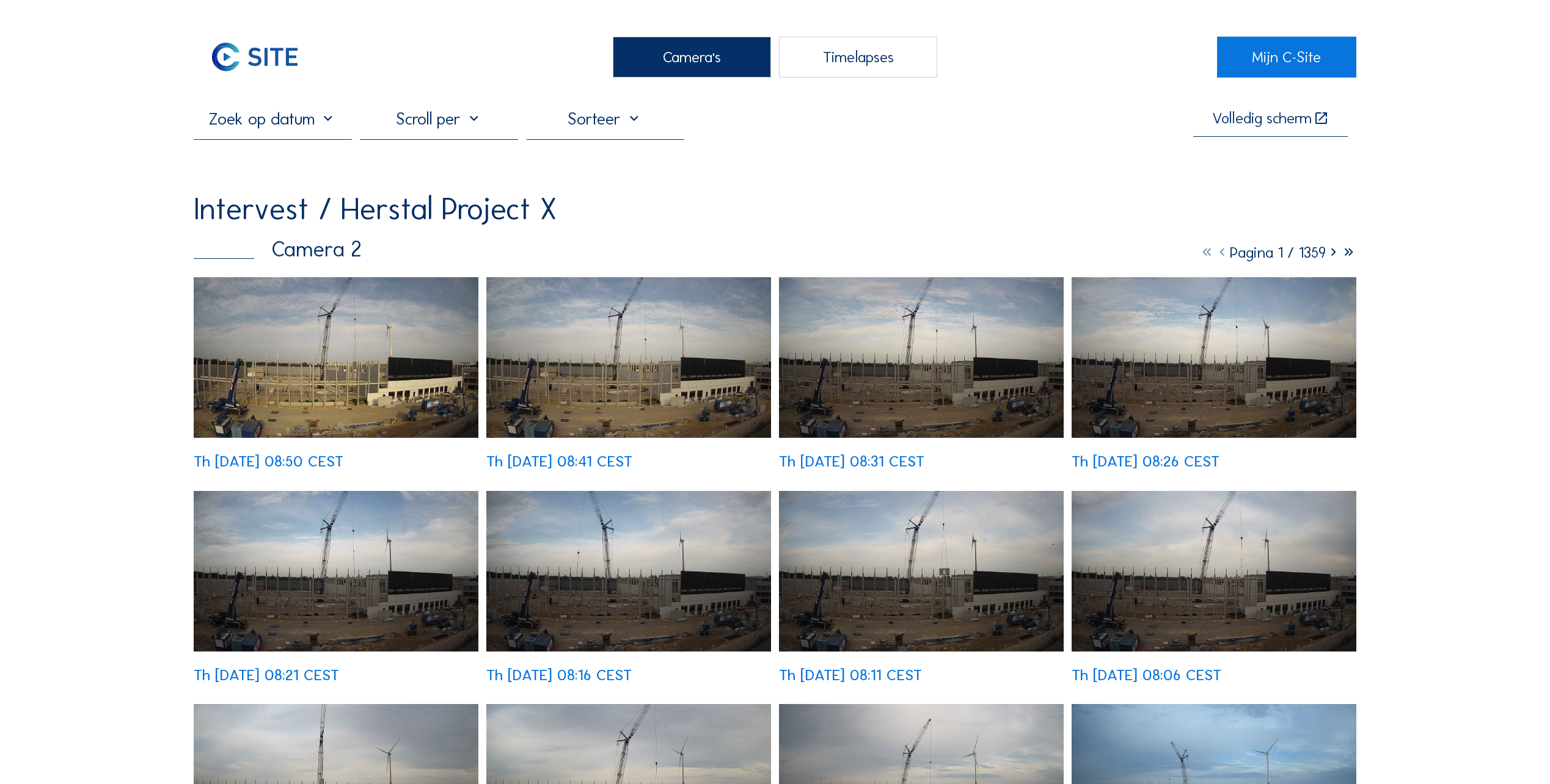
click at [372, 370] on img at bounding box center [335, 357] width 284 height 161
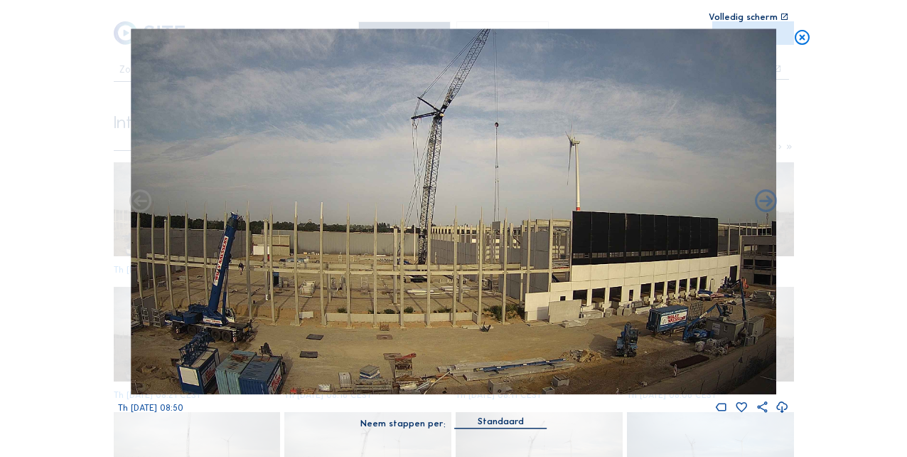
click at [690, 245] on img at bounding box center [454, 211] width 646 height 366
click at [803, 36] on icon at bounding box center [803, 37] width 18 height 18
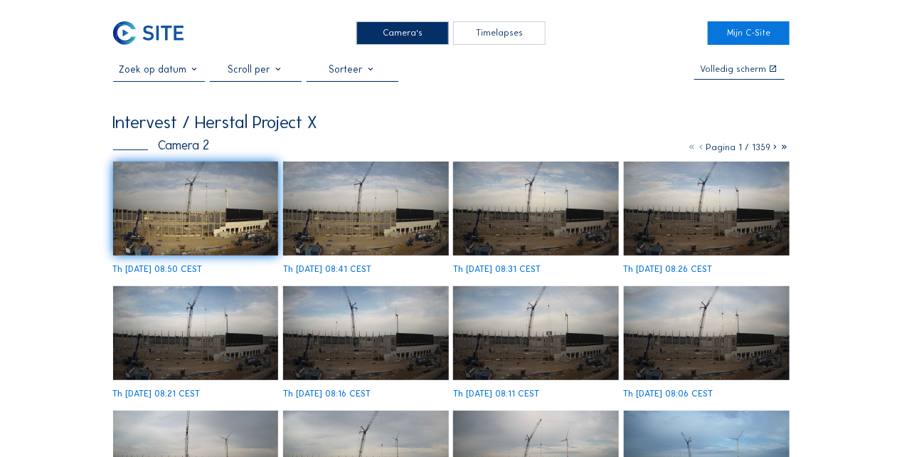
click at [390, 34] on div "Camera's" at bounding box center [402, 32] width 92 height 23
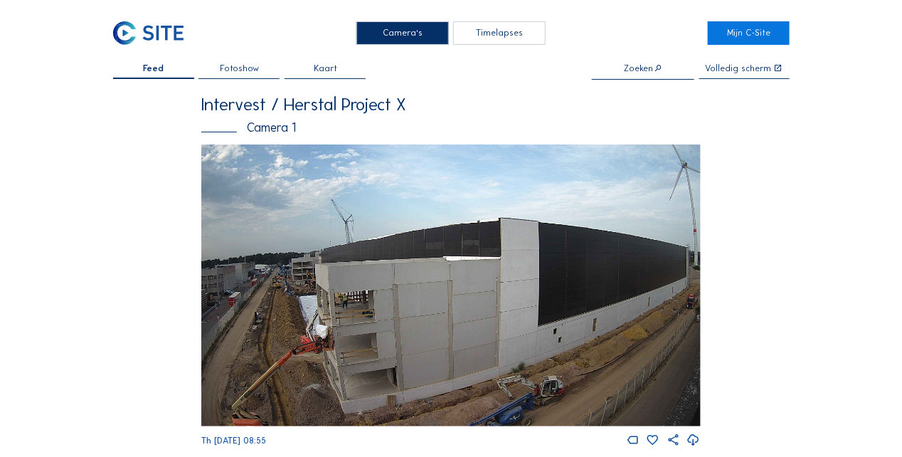
click at [385, 281] on img at bounding box center [450, 285] width 498 height 282
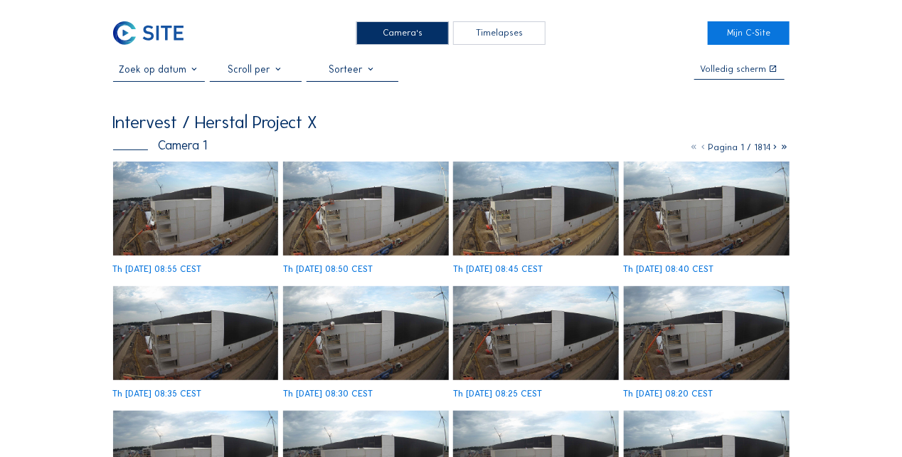
click at [170, 218] on img at bounding box center [196, 208] width 166 height 94
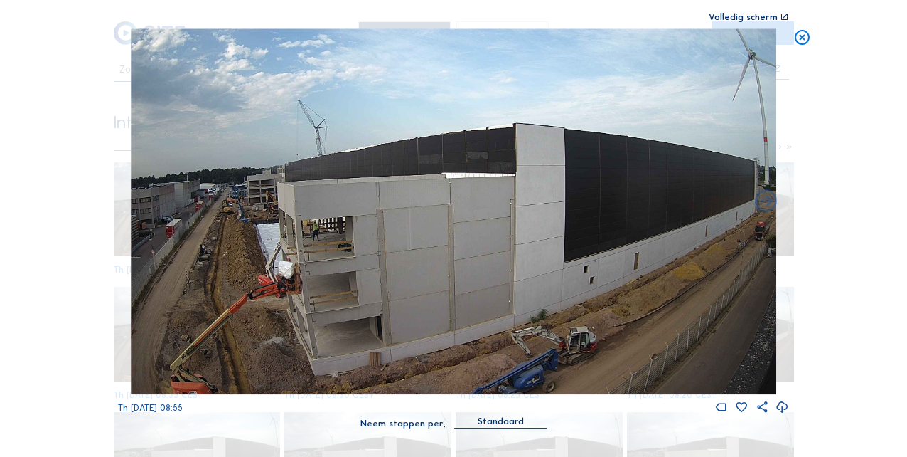
click at [804, 36] on icon at bounding box center [803, 37] width 18 height 18
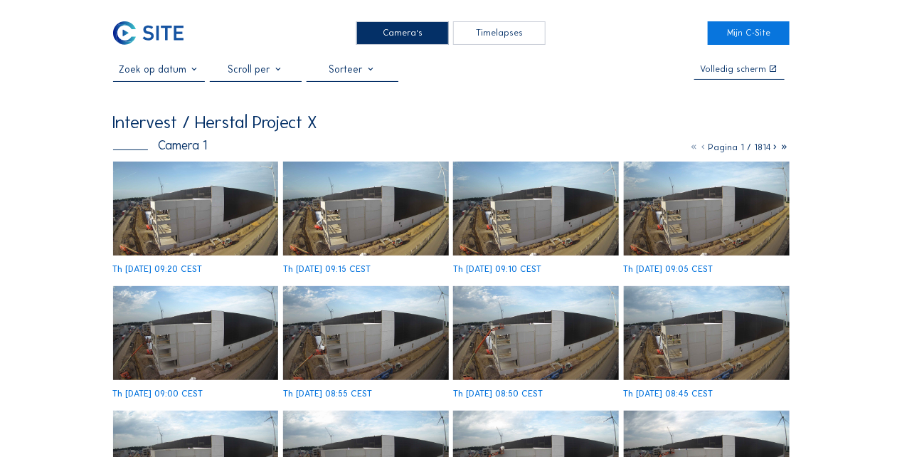
click at [156, 212] on img at bounding box center [196, 208] width 166 height 94
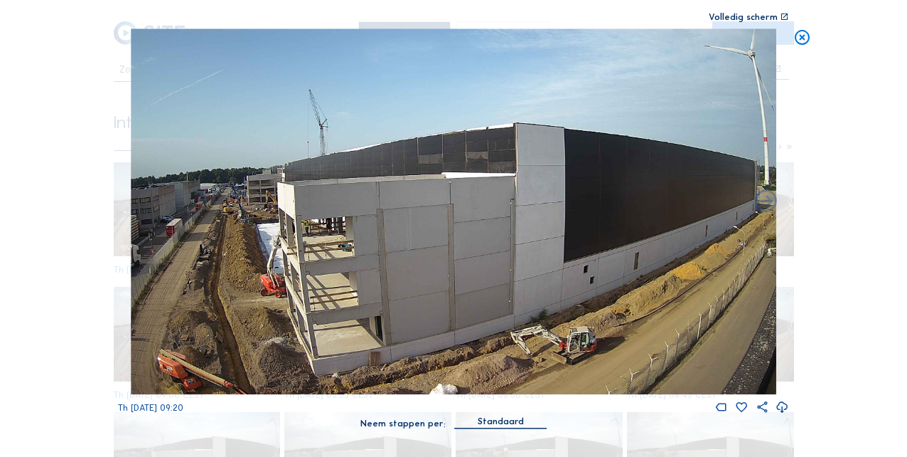
click at [799, 39] on icon at bounding box center [803, 37] width 18 height 18
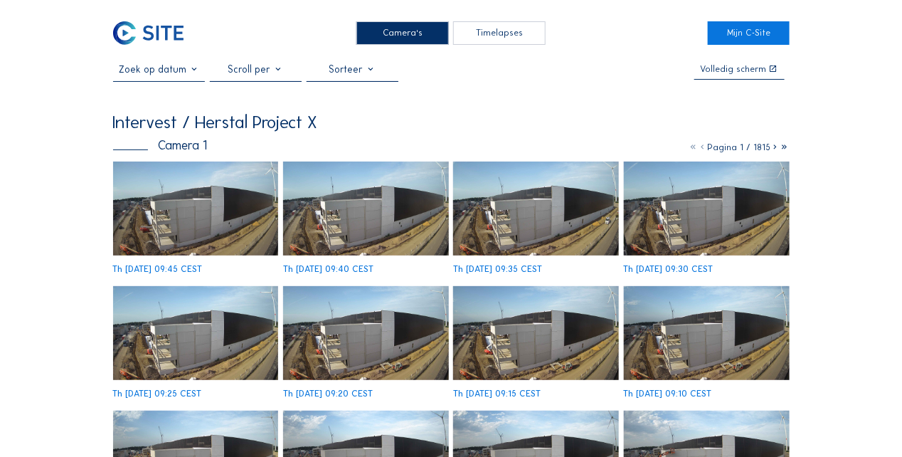
click at [150, 219] on img at bounding box center [196, 208] width 166 height 94
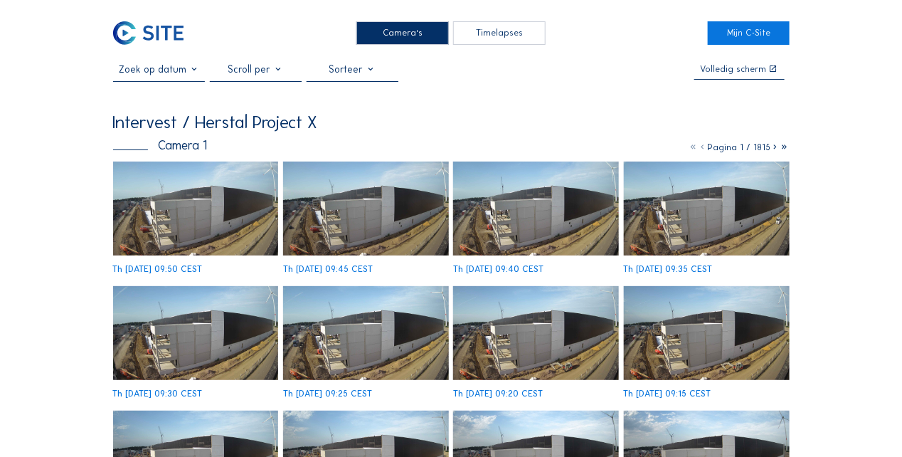
click at [144, 223] on img at bounding box center [196, 208] width 166 height 94
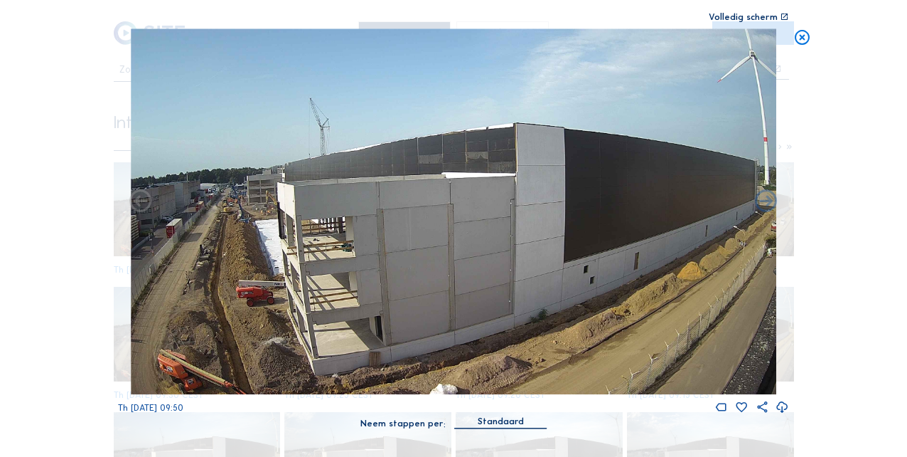
click at [799, 41] on icon at bounding box center [803, 37] width 18 height 18
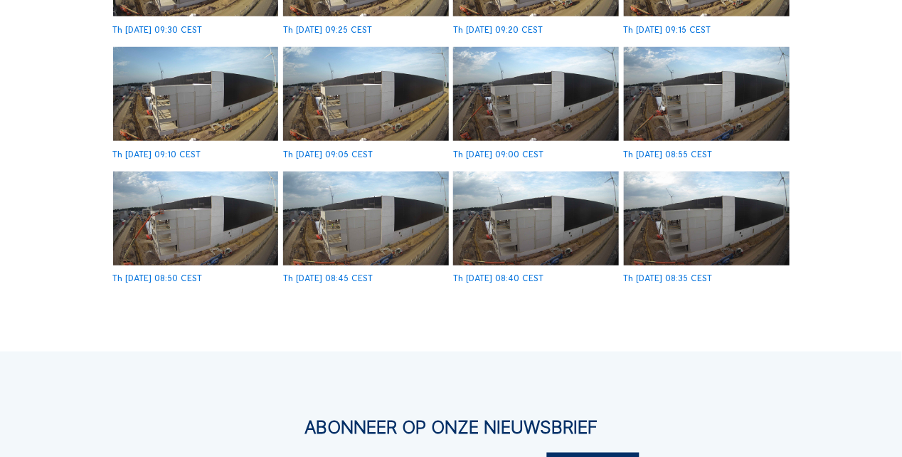
scroll to position [391, 0]
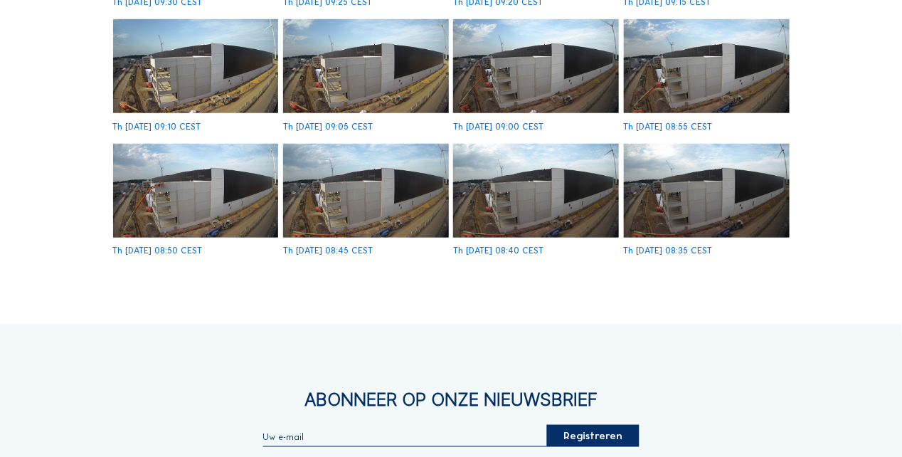
click at [507, 196] on img at bounding box center [536, 191] width 166 height 94
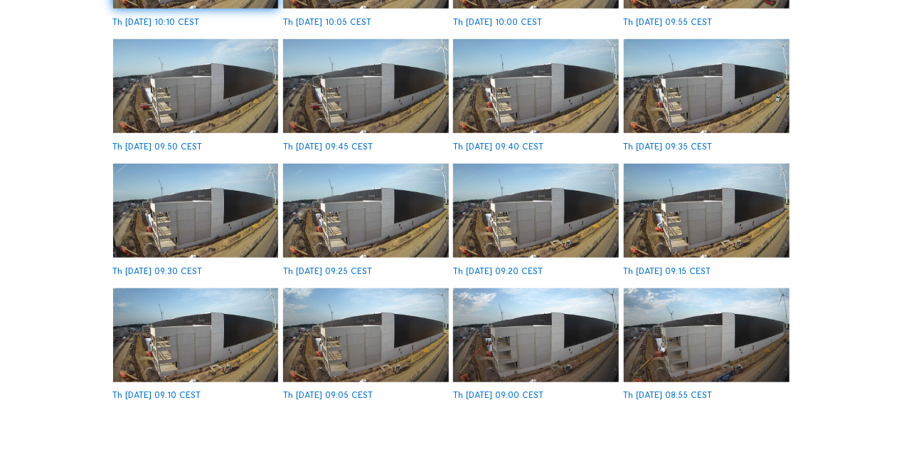
scroll to position [515, 0]
